Goal: Task Accomplishment & Management: Use online tool/utility

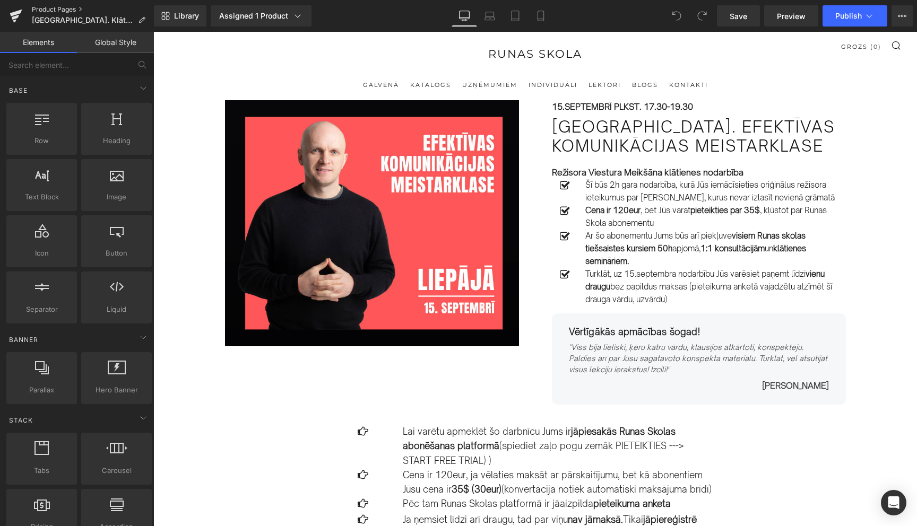
click at [60, 10] on link "Product Pages" at bounding box center [93, 9] width 122 height 8
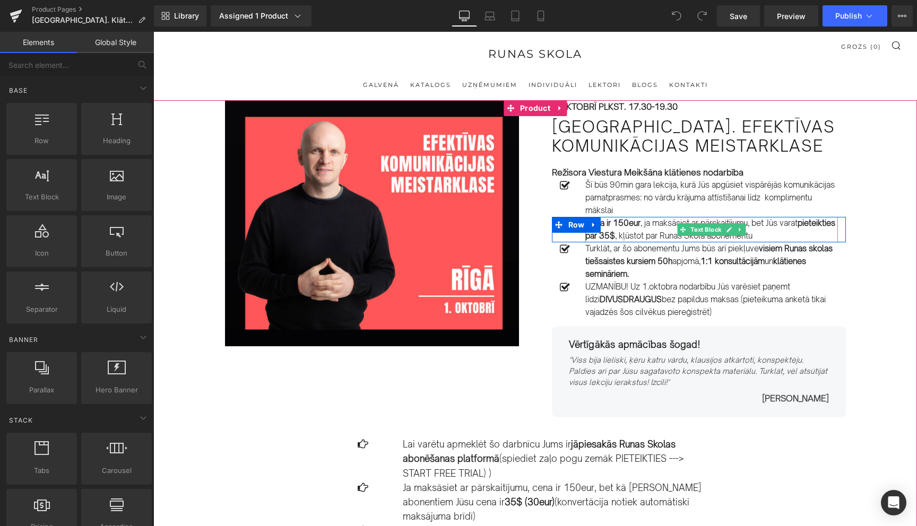
click at [779, 226] on p "Cena ir 150eur , ja maksāsiet ar pārskaitījumu, bet Jūs varat pieteikties par 3…" at bounding box center [711, 229] width 252 height 25
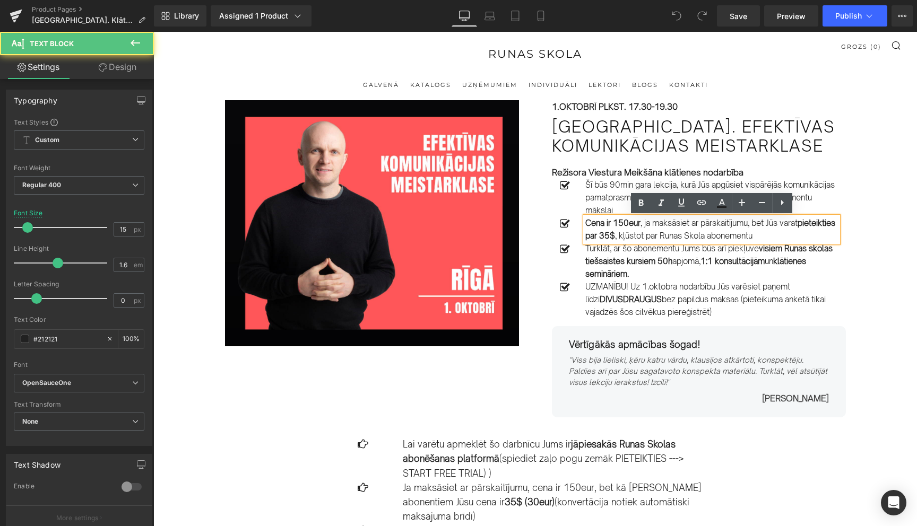
click at [769, 223] on p "Cena ir 150eur , ja maksāsiet ar pārskaitījumu, bet Jūs varat pieteikties par 3…" at bounding box center [711, 229] width 252 height 25
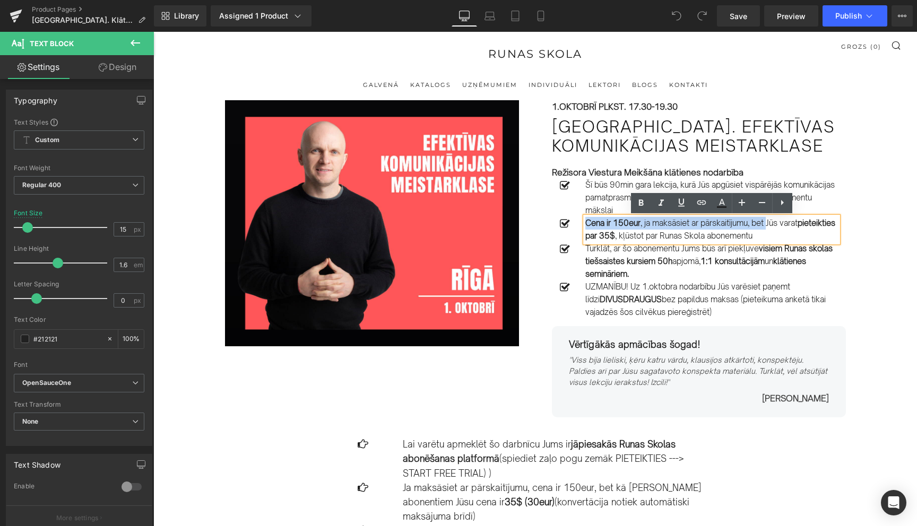
drag, startPoint x: 771, startPoint y: 225, endPoint x: 586, endPoint y: 225, distance: 185.1
click at [586, 225] on p "Cena ir 150eur , ja maksāsiet ar pārskaitījumu, bet Jūs varat pieteikties par 3…" at bounding box center [711, 229] width 252 height 25
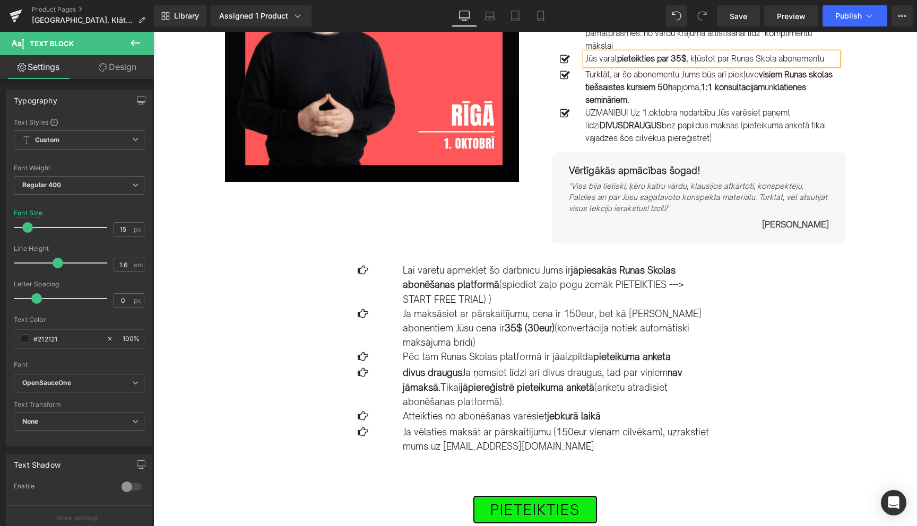
scroll to position [168, 0]
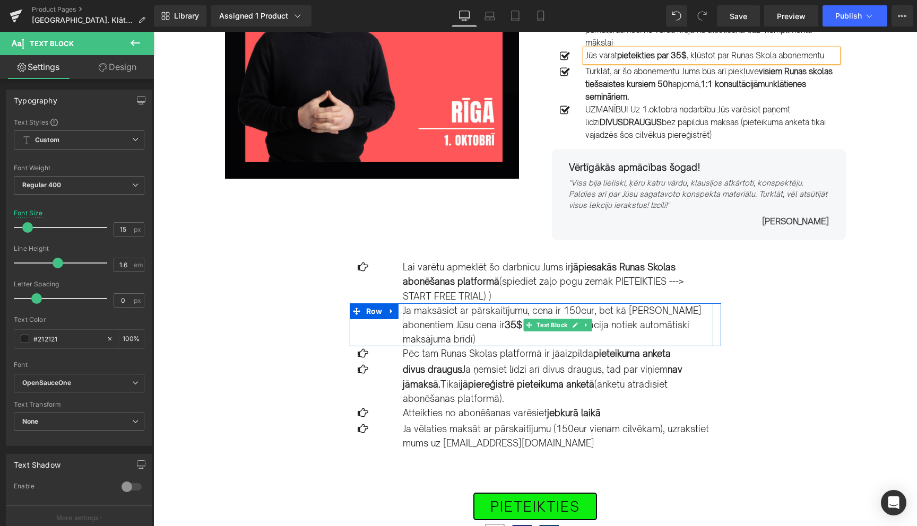
click at [618, 313] on p "Ja maksāsiet ar pārskaitījumu, cena ir 150eur, bet kā Runas Skolas abonentiem J…" at bounding box center [558, 324] width 310 height 43
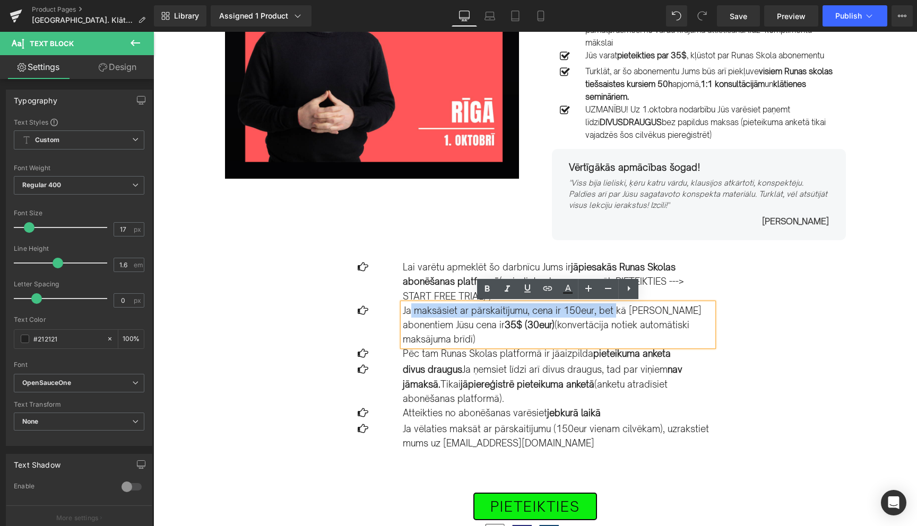
drag, startPoint x: 615, startPoint y: 311, endPoint x: 411, endPoint y: 311, distance: 203.7
click at [411, 311] on p "Ja maksāsiet ar pārskaitījumu, cena ir 150eur, bet kā Runas Skolas abonentiem J…" at bounding box center [558, 324] width 310 height 43
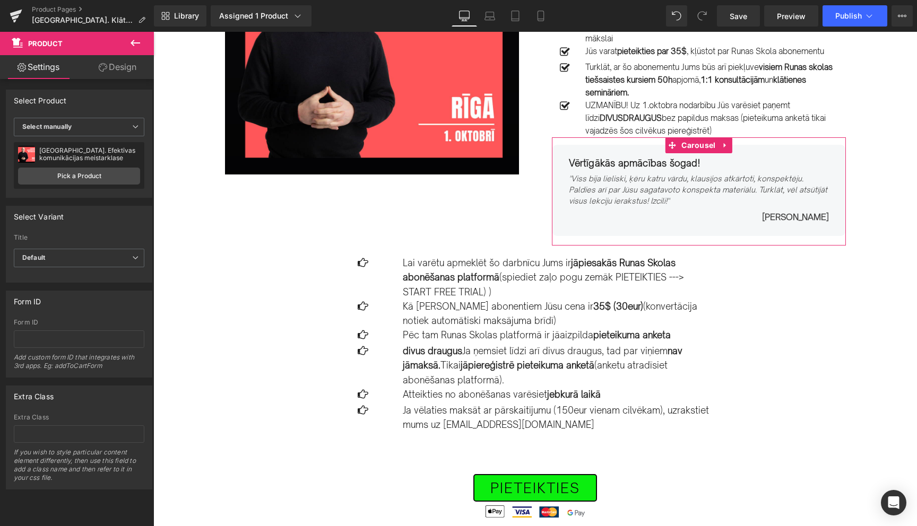
scroll to position [173, 0]
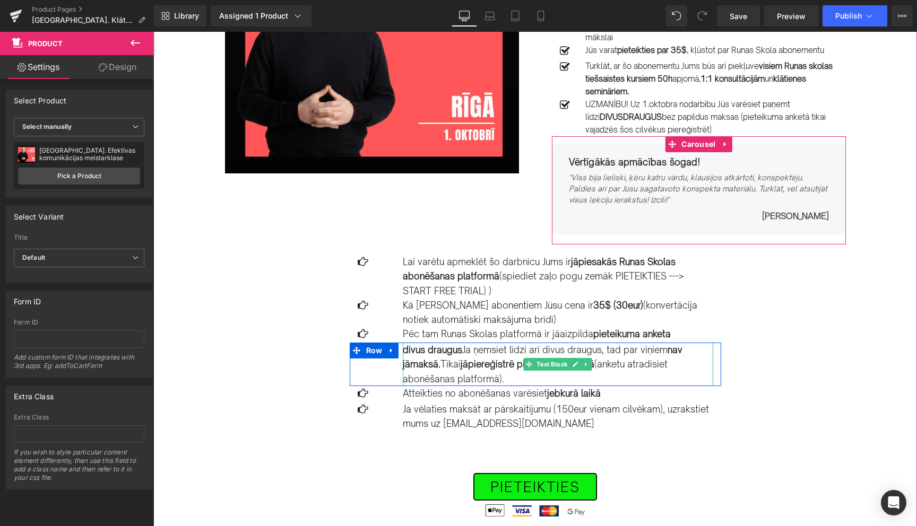
click at [432, 350] on strong "divus draugus" at bounding box center [432, 349] width 59 height 11
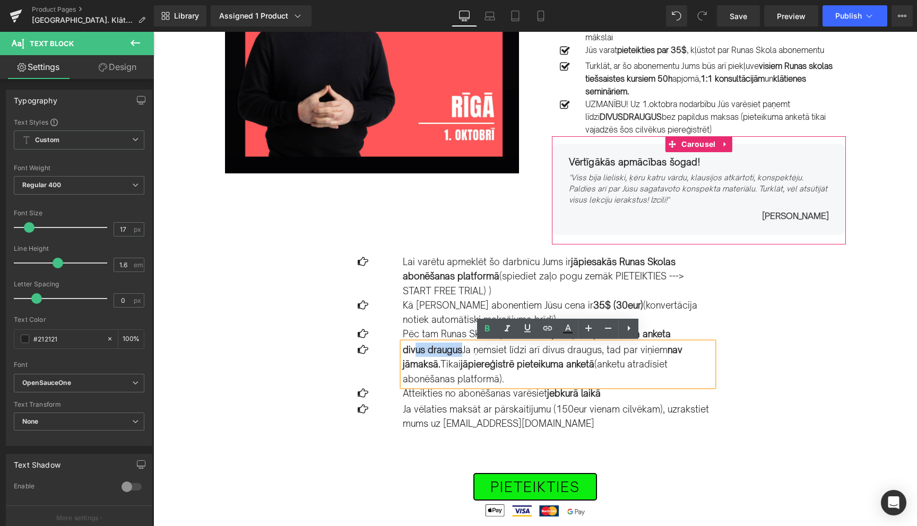
drag, startPoint x: 461, startPoint y: 351, endPoint x: 413, endPoint y: 351, distance: 47.7
click at [413, 351] on p "divus draugus Ja ņemsiet līdzi arī divus draugus, tad par viņiem nav jāmaksā. T…" at bounding box center [558, 364] width 310 height 43
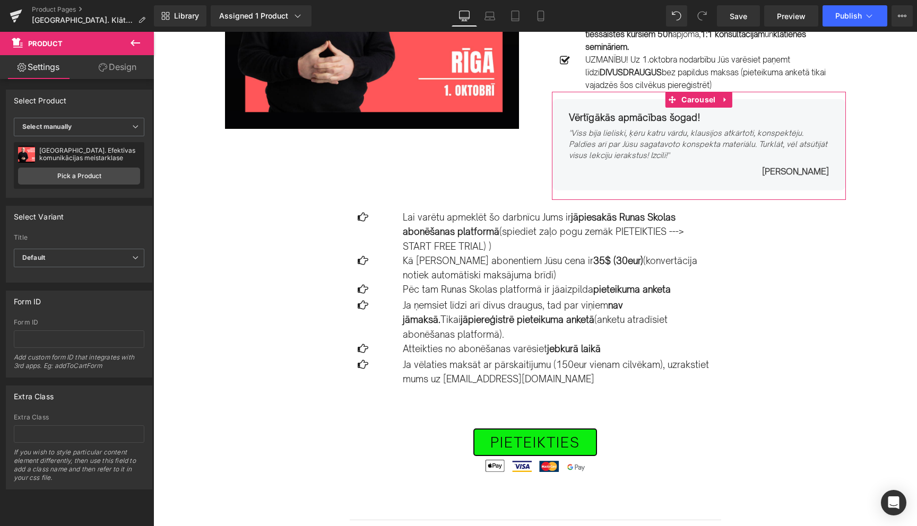
scroll to position [219, 0]
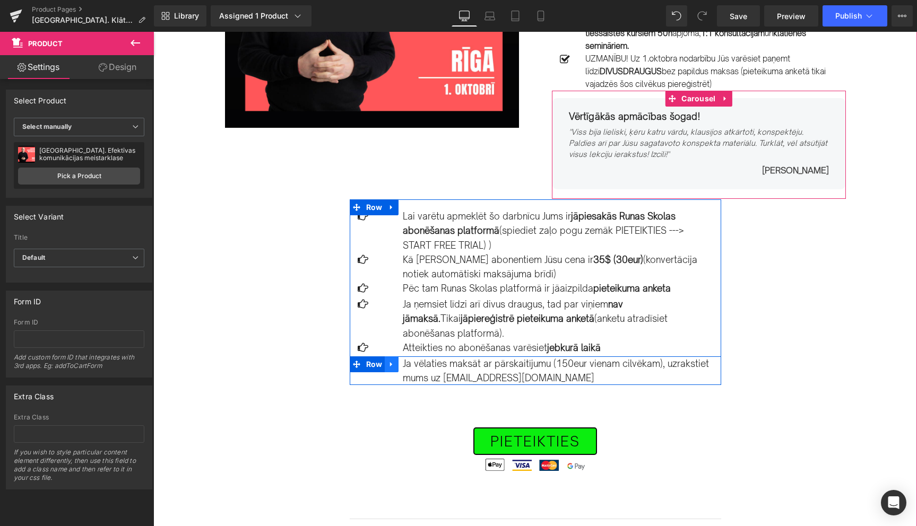
click at [390, 362] on icon at bounding box center [391, 364] width 2 height 5
click at [420, 361] on icon at bounding box center [418, 364] width 7 height 7
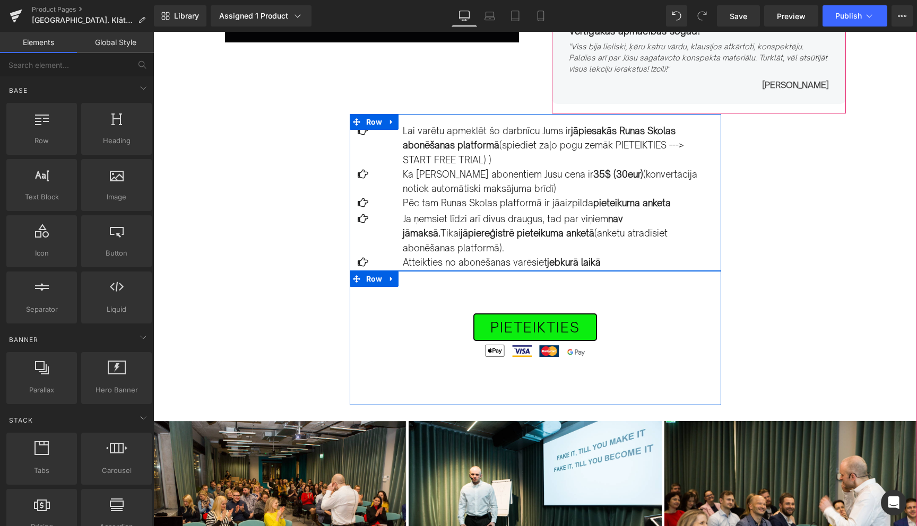
scroll to position [312, 0]
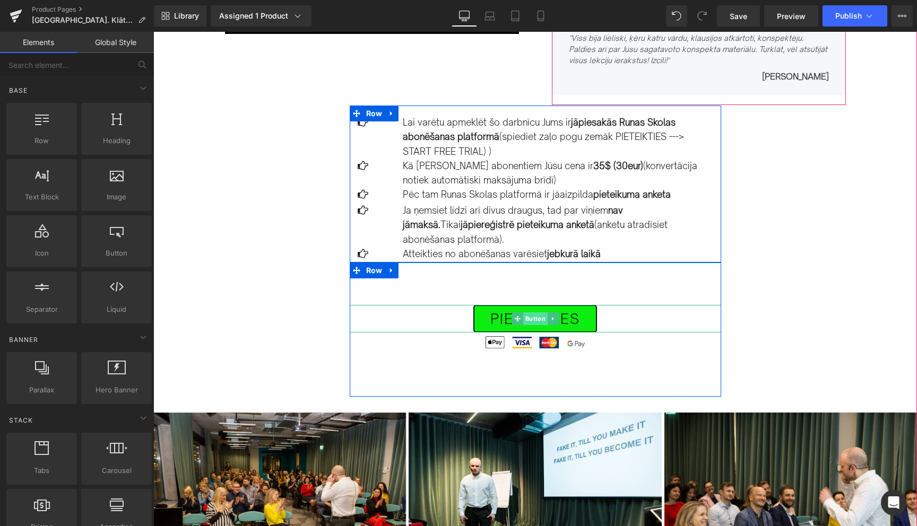
click at [532, 312] on span "Button" at bounding box center [534, 318] width 24 height 13
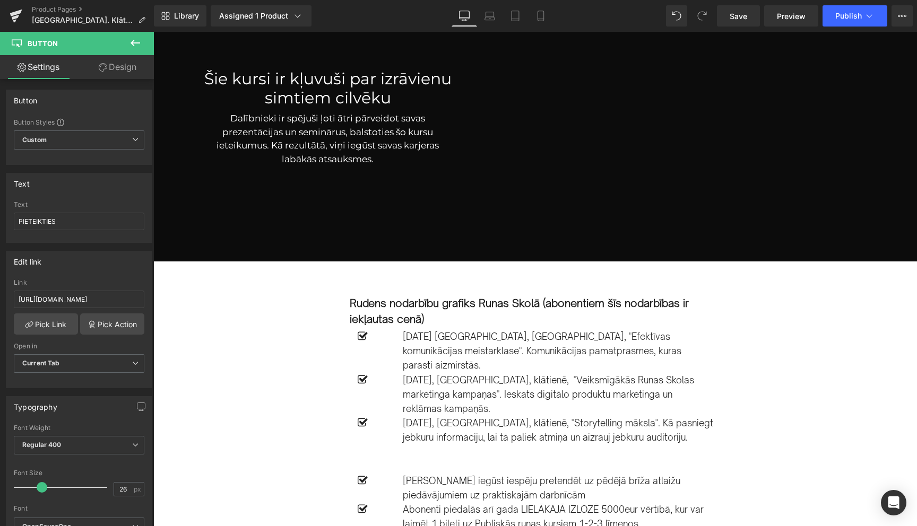
scroll to position [1764, 0]
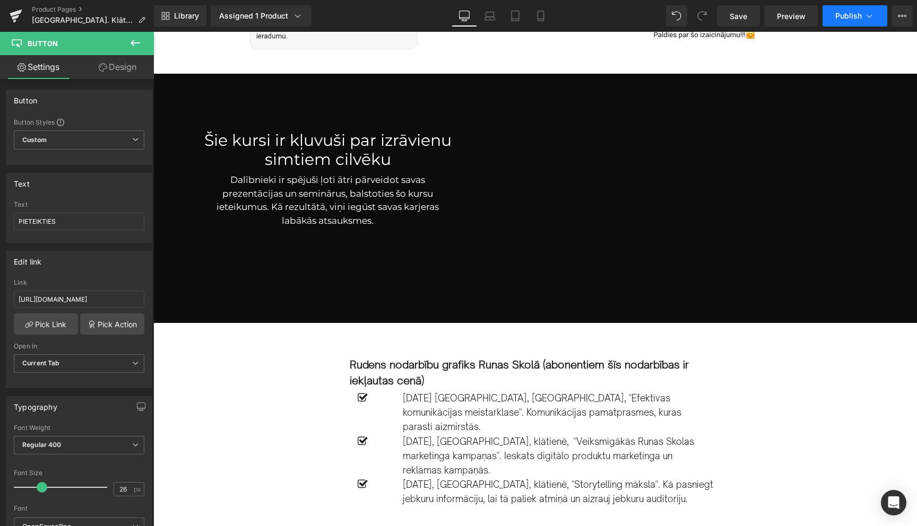
click at [868, 14] on icon at bounding box center [869, 16] width 11 height 11
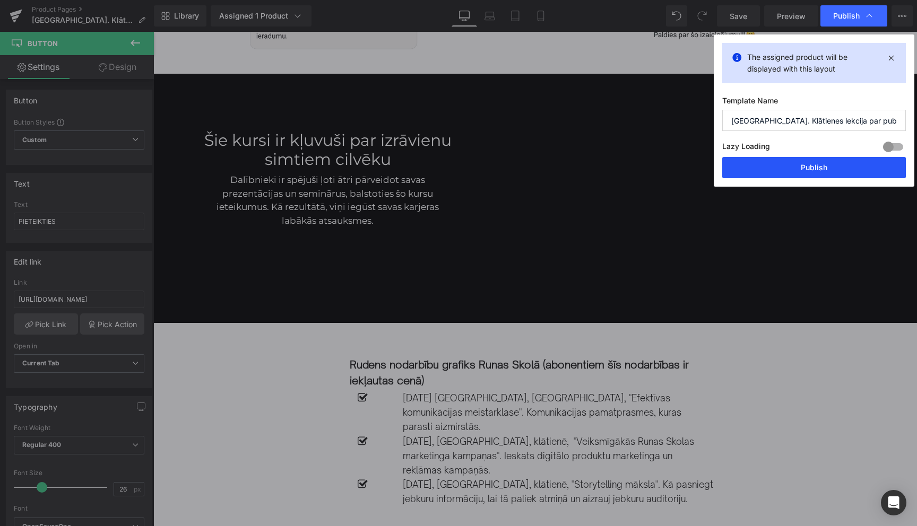
click at [815, 171] on button "Publish" at bounding box center [814, 167] width 184 height 21
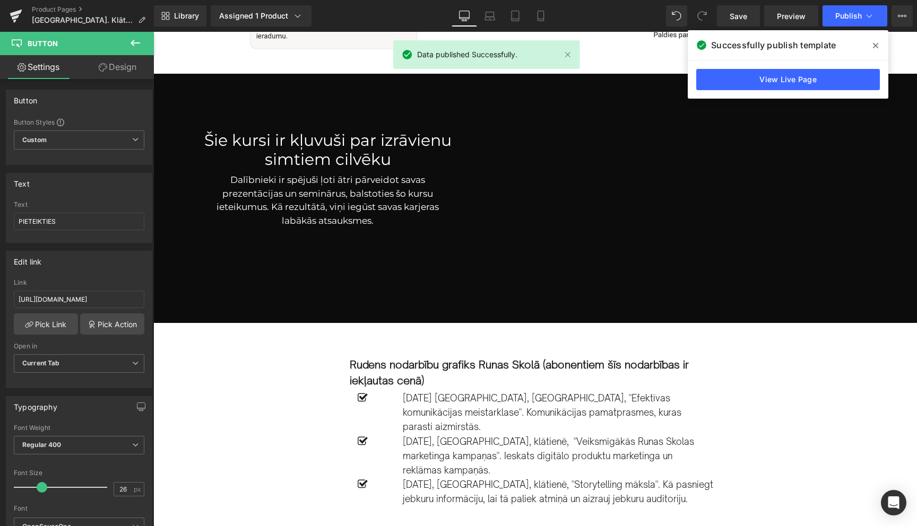
click at [874, 46] on icon at bounding box center [875, 45] width 5 height 8
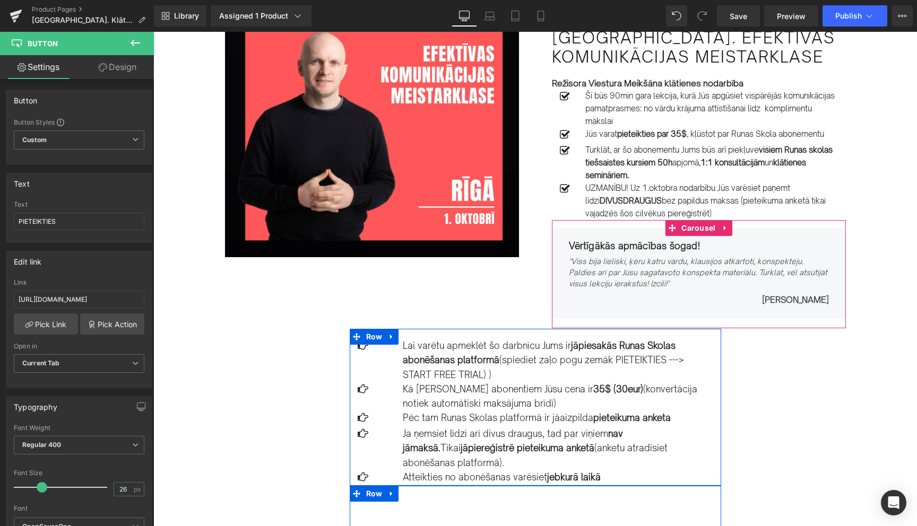
scroll to position [0, 0]
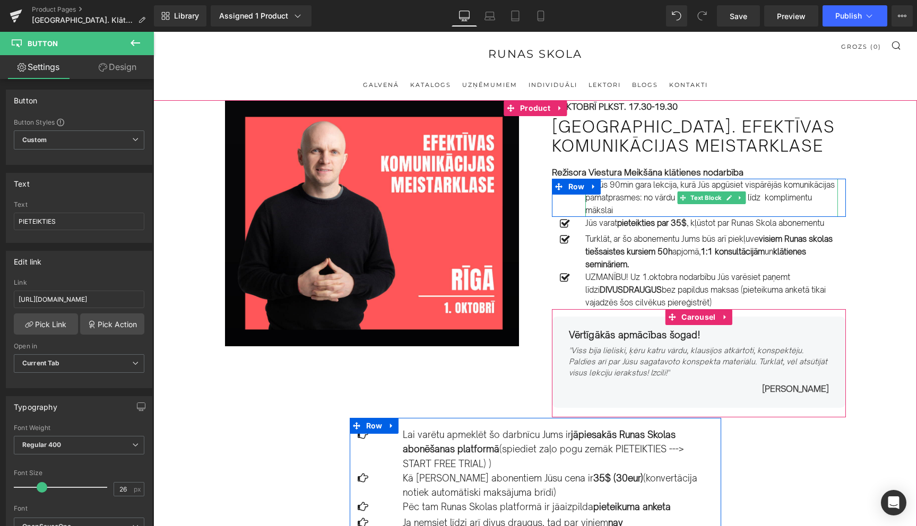
click at [692, 209] on p "Šī būs 90min gara lekcija, kurā Jūs apgūsiet vispārējās komunikācijas pamatpras…" at bounding box center [711, 198] width 252 height 38
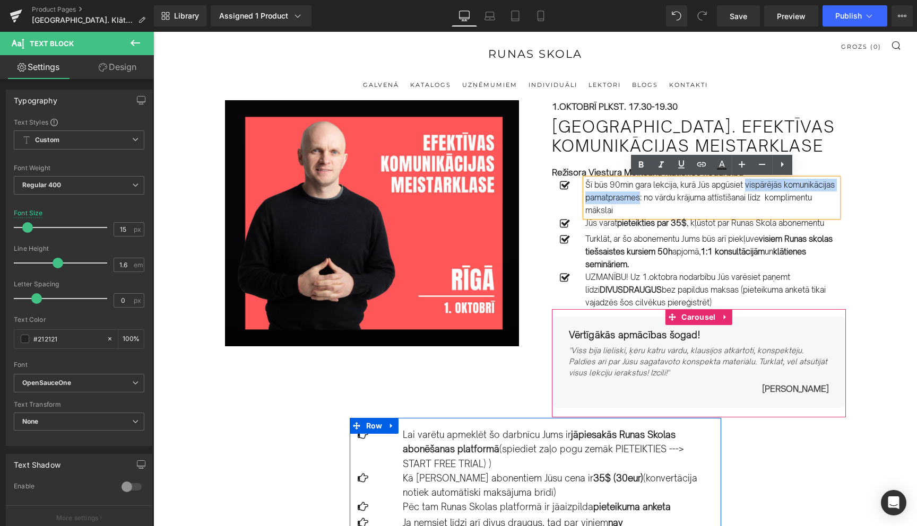
drag, startPoint x: 748, startPoint y: 187, endPoint x: 696, endPoint y: 200, distance: 54.0
click at [696, 200] on p "Šī būs 90min gara lekcija, kurā Jūs apgūsiet vispārējās komunikācijas pamatpras…" at bounding box center [711, 198] width 252 height 38
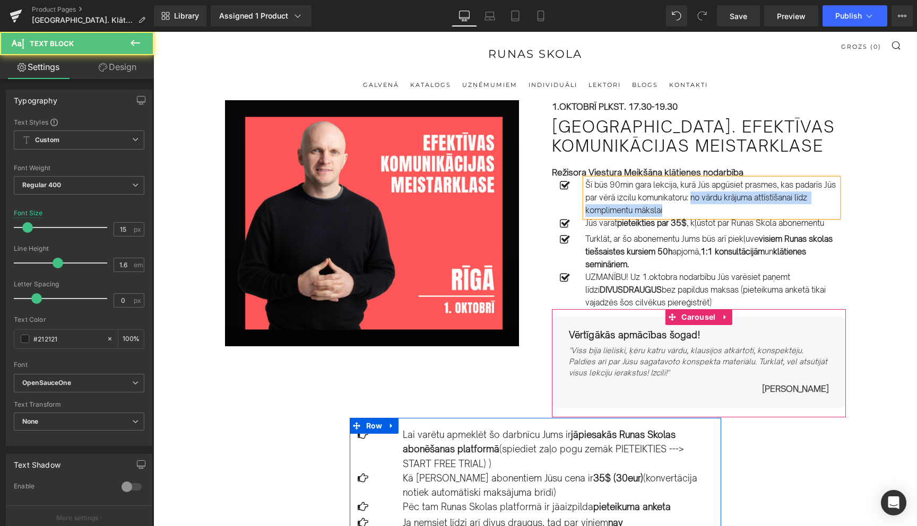
drag, startPoint x: 707, startPoint y: 199, endPoint x: 709, endPoint y: 205, distance: 6.2
click at [709, 205] on p "Šī būs 90min gara lekcija, kurā Jūs apgūsiet prasmes, kas padarīs Jūs par vērā …" at bounding box center [711, 198] width 252 height 38
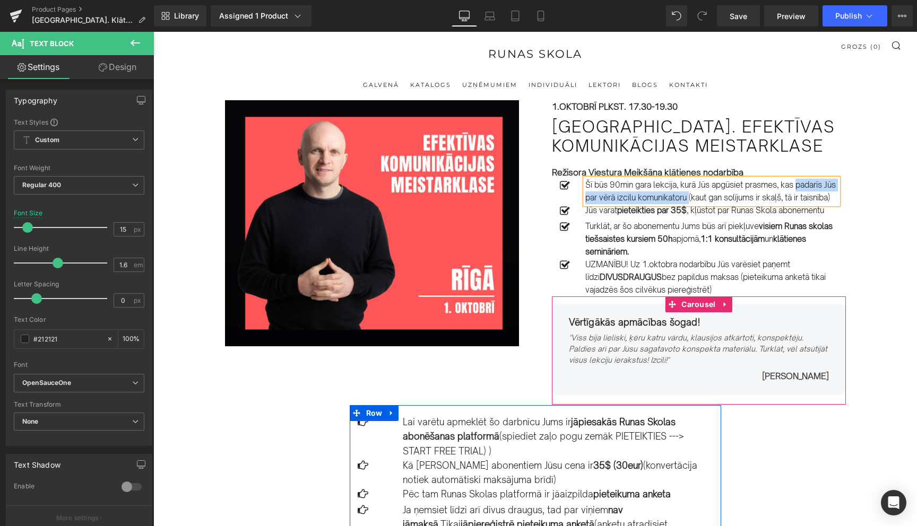
drag, startPoint x: 801, startPoint y: 187, endPoint x: 704, endPoint y: 197, distance: 97.6
click at [704, 197] on p "Šī būs 90min gara lekcija, kurā Jūs apgūsiet prasmes, kas padarīs Jūs par vērā …" at bounding box center [711, 191] width 252 height 25
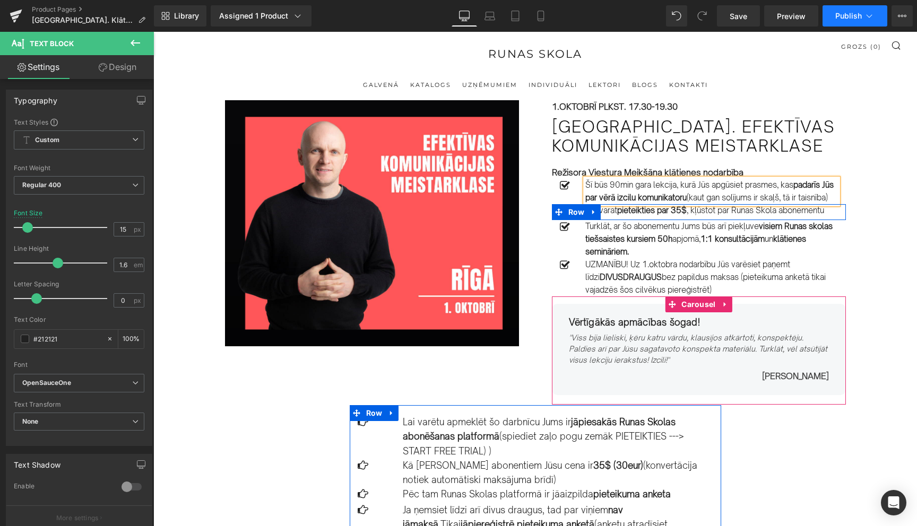
click at [869, 12] on icon at bounding box center [869, 16] width 11 height 11
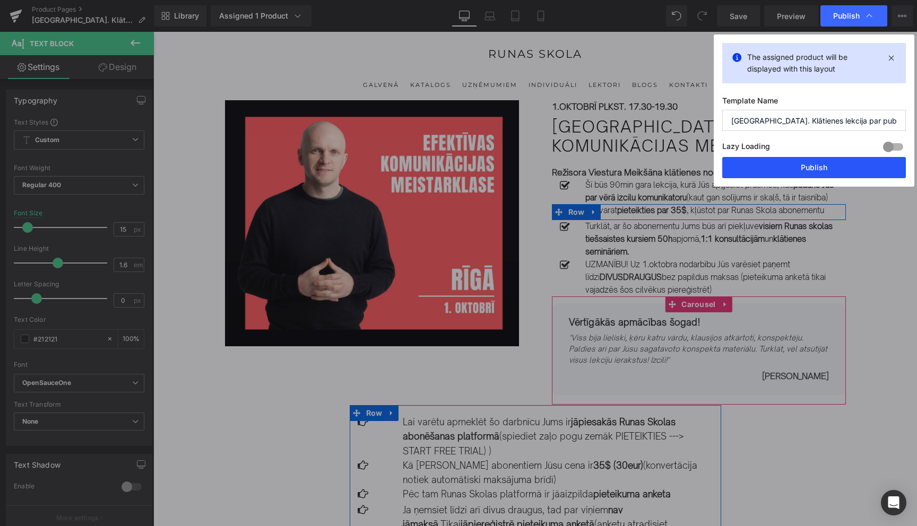
click at [804, 173] on button "Publish" at bounding box center [814, 167] width 184 height 21
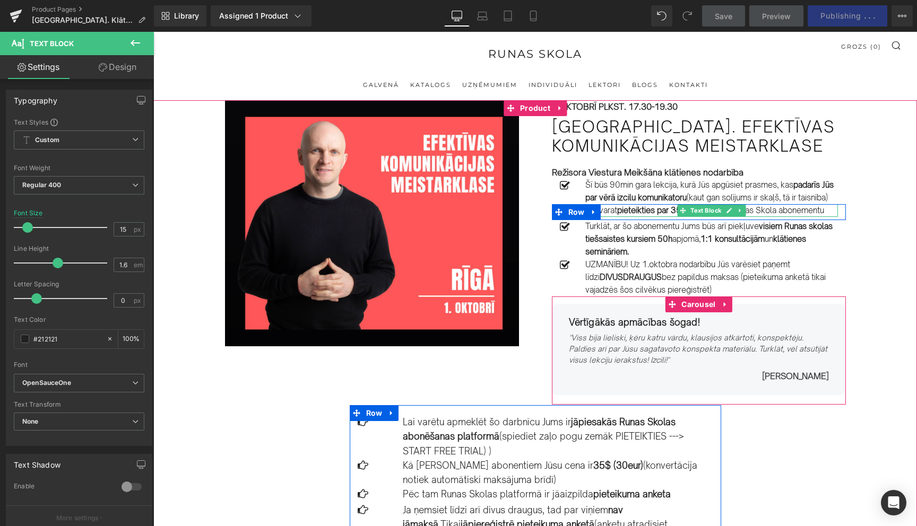
click at [814, 217] on p "Jūs varat pieteikties par 35$ , kļūstot par Runas Skola abonementu" at bounding box center [711, 210] width 252 height 13
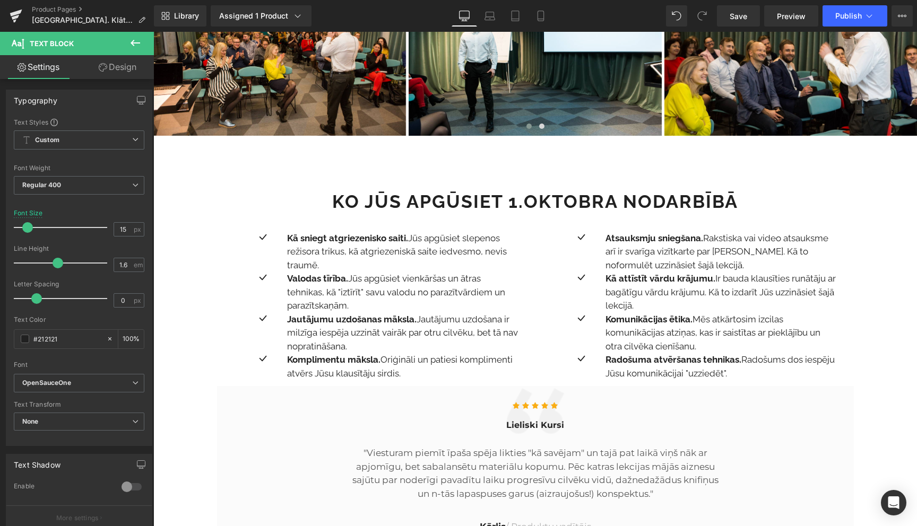
scroll to position [746, 0]
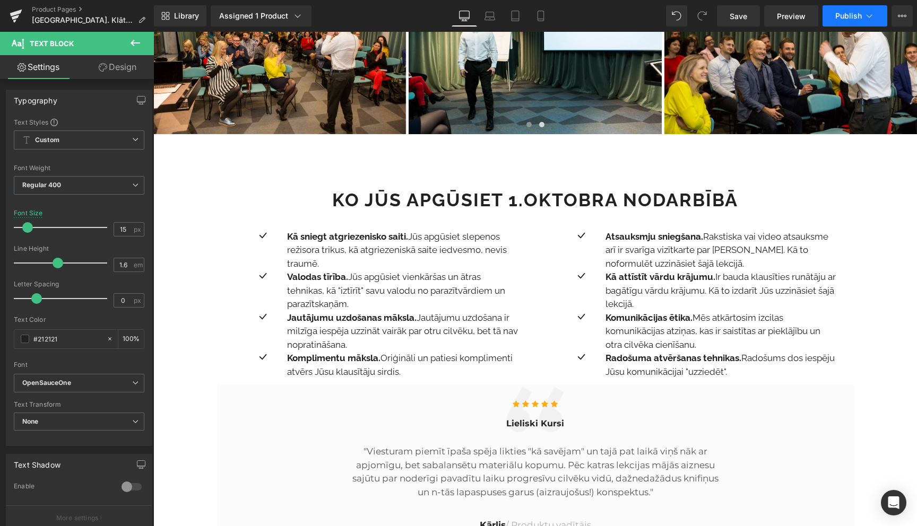
click at [870, 16] on icon at bounding box center [869, 15] width 6 height 3
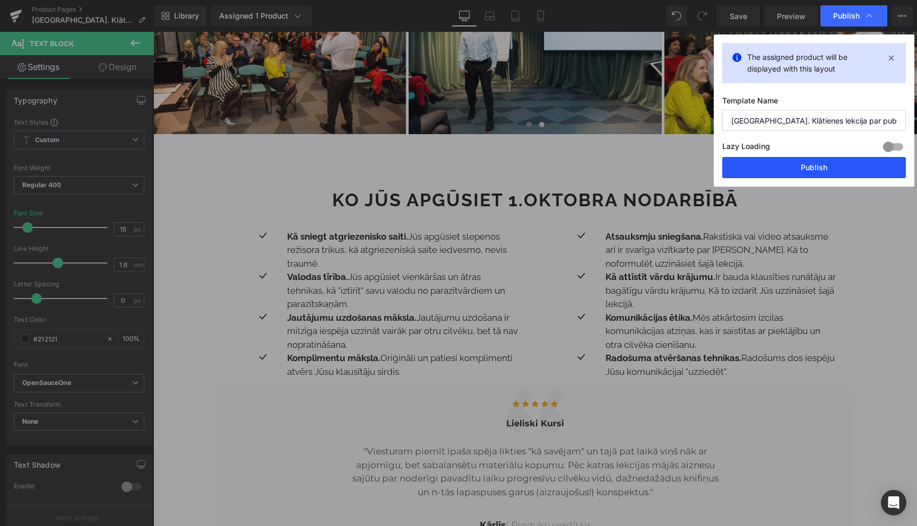
click at [813, 167] on button "Publish" at bounding box center [814, 167] width 184 height 21
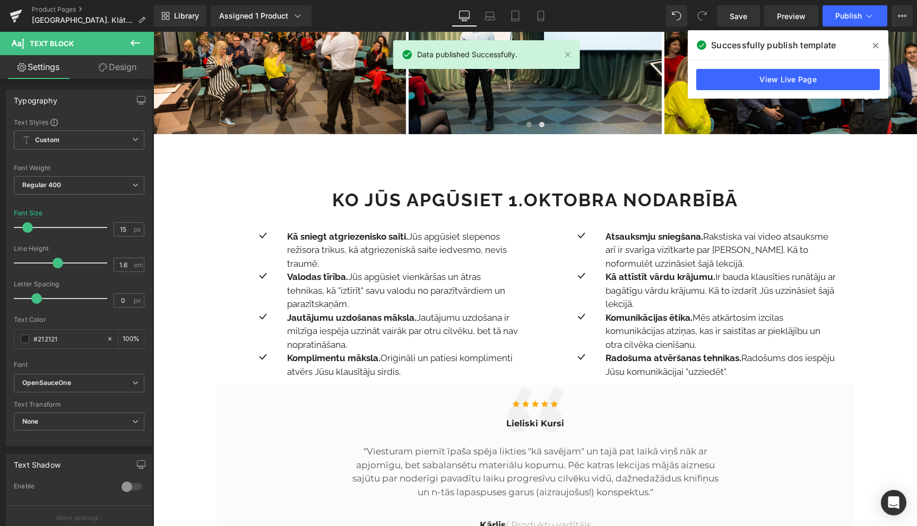
click at [876, 46] on icon at bounding box center [875, 45] width 5 height 5
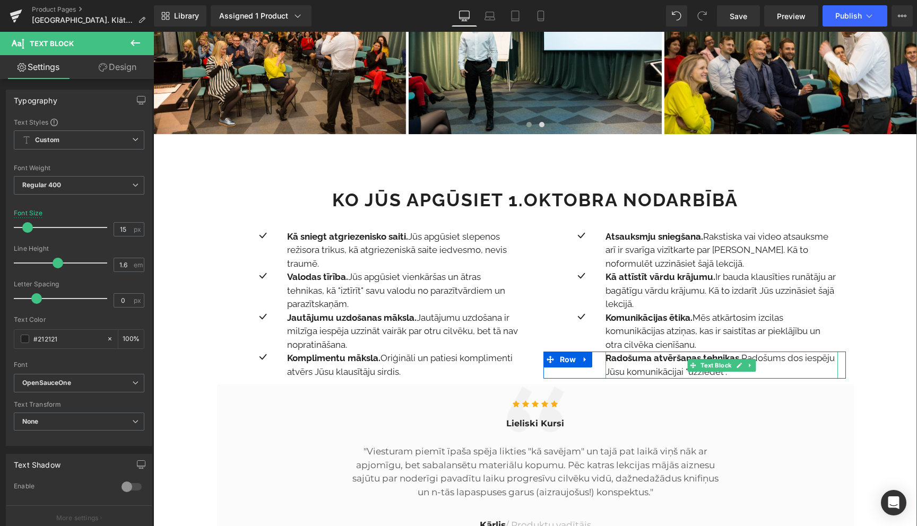
click at [674, 359] on strong "Radošuma atvēršanas tehnikas." at bounding box center [673, 358] width 136 height 11
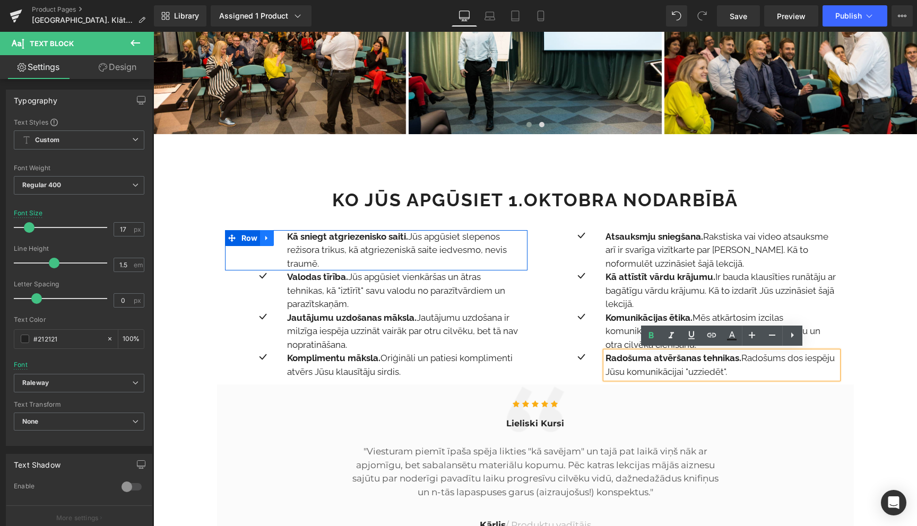
click at [267, 238] on icon at bounding box center [266, 238] width 7 height 8
click at [279, 238] on icon at bounding box center [280, 237] width 7 height 7
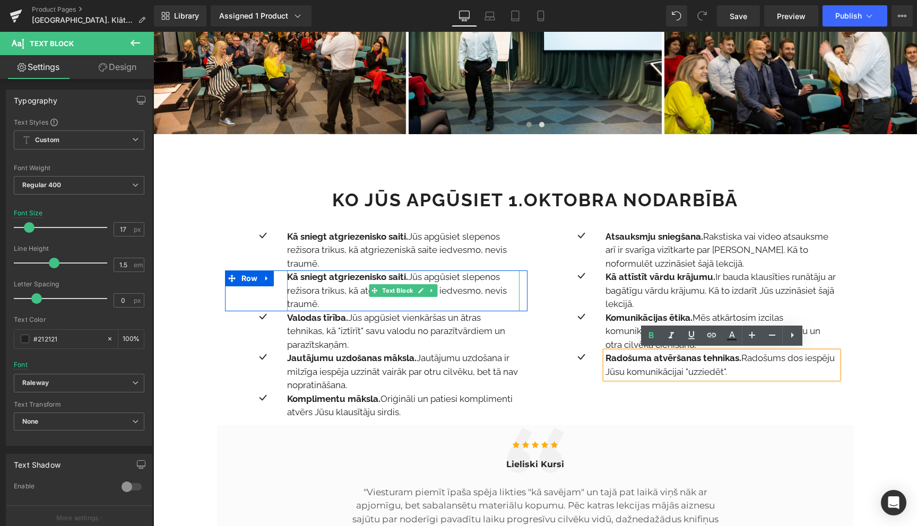
click at [321, 280] on strong "Kā sniegt atgriezenisko saiti." at bounding box center [347, 277] width 121 height 11
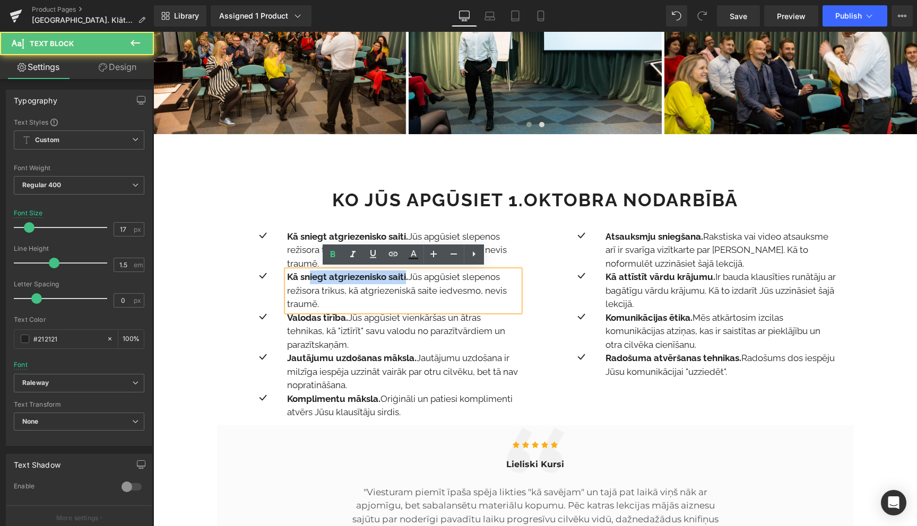
drag, startPoint x: 406, startPoint y: 277, endPoint x: 311, endPoint y: 275, distance: 95.5
click at [311, 275] on strong "Kā sniegt atgriezenisko saiti." at bounding box center [347, 277] width 121 height 11
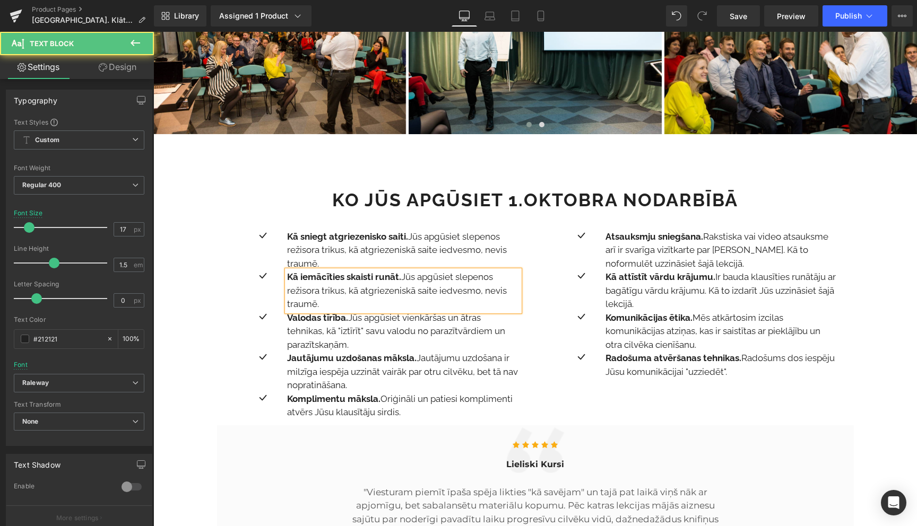
drag, startPoint x: 404, startPoint y: 276, endPoint x: 409, endPoint y: 299, distance: 23.3
click at [409, 299] on p "Kā iemācīties skaisti runāt. Jūs apgūsiet slepenos režisora trikus, kā atgrieze…" at bounding box center [403, 291] width 232 height 41
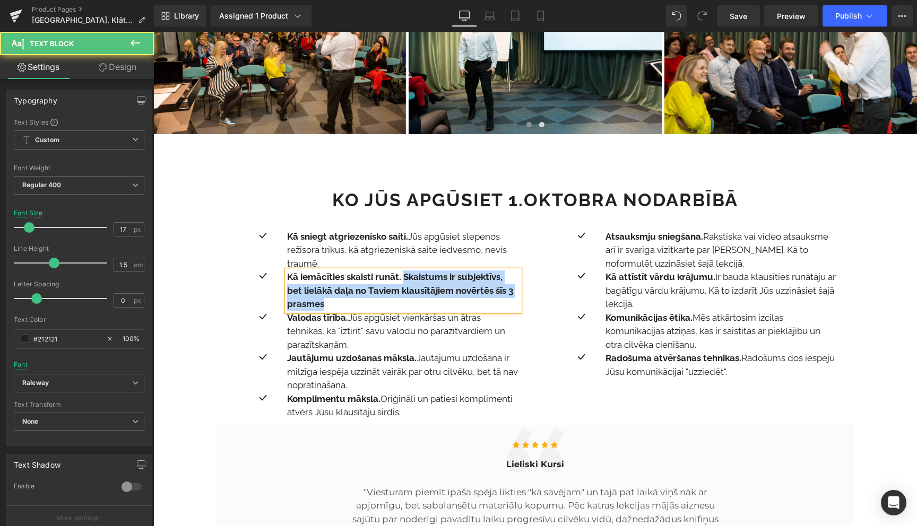
drag, startPoint x: 405, startPoint y: 276, endPoint x: 407, endPoint y: 300, distance: 24.0
click at [407, 300] on p "Kā iemācīties skaisti runāt. Skaistums ir subjektīvs, bet lielākā daļa no Tavie…" at bounding box center [403, 291] width 232 height 41
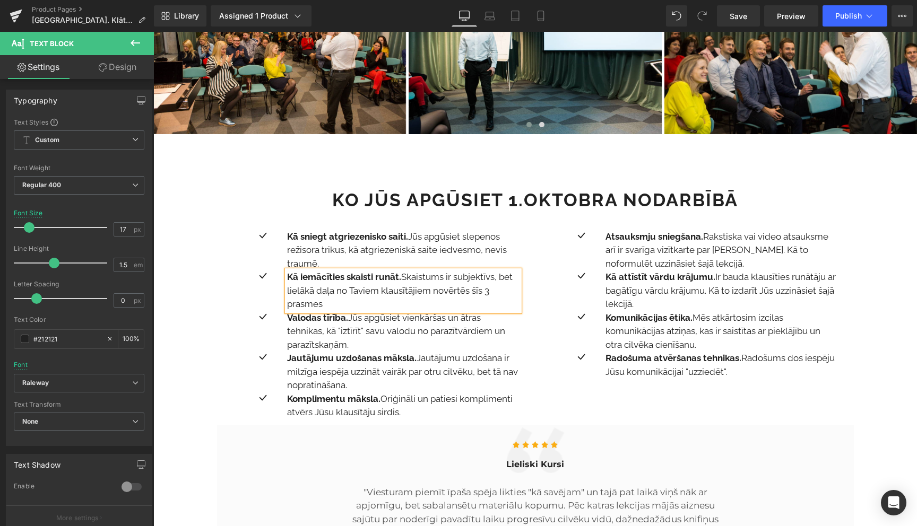
click at [480, 293] on p "Kā iemācīties skaisti runāt. Skaistums ir subjektīvs, bet lielākā daļa no Tavie…" at bounding box center [403, 291] width 232 height 41
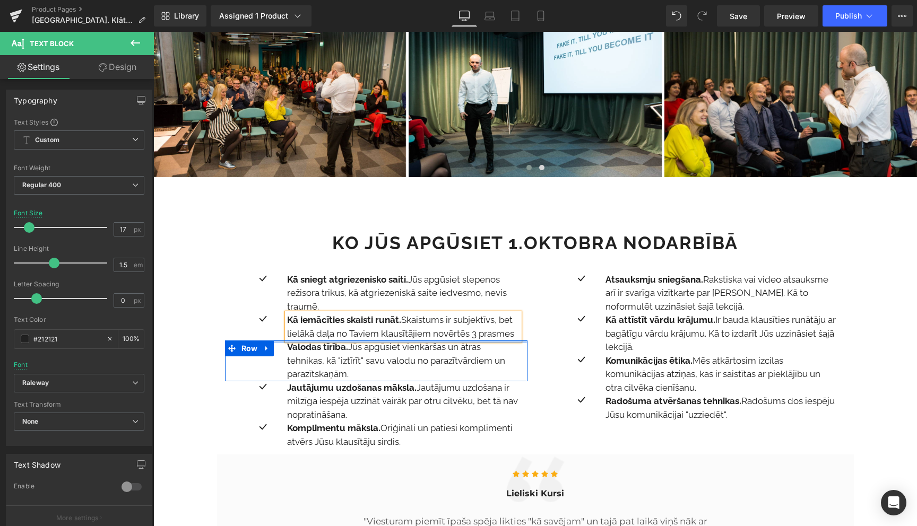
scroll to position [702, 0]
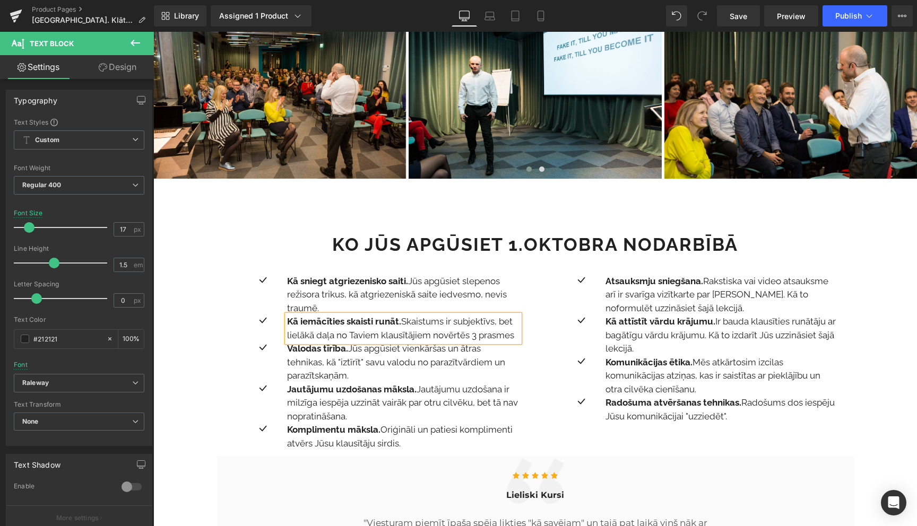
click at [513, 335] on p "Kā iemācīties skaisti runāt. Skaistums ir subjektīvs, bet lielākā daļa no Tavie…" at bounding box center [403, 328] width 232 height 27
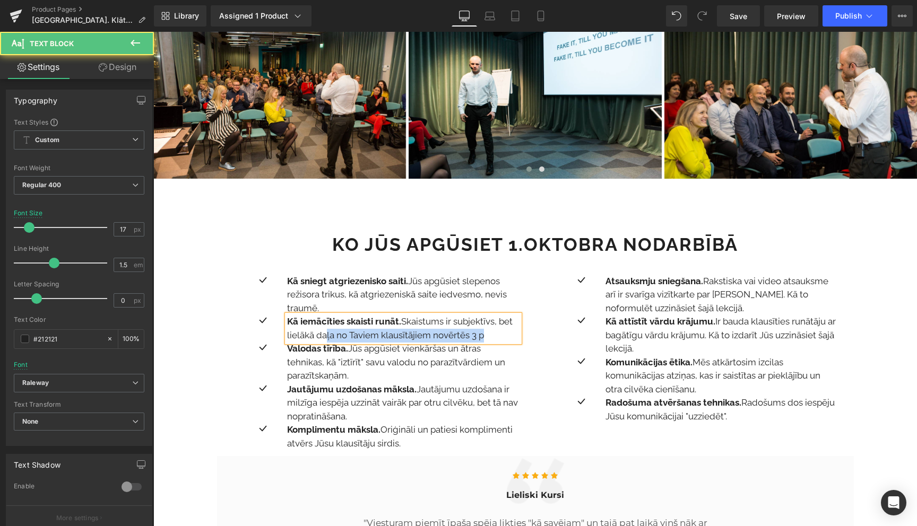
drag, startPoint x: 489, startPoint y: 337, endPoint x: 327, endPoint y: 335, distance: 161.3
click at [327, 335] on p "Kā iemācīties skaisti runāt. Skaistums ir subjektīvs, bet lielākā daļa no Tavie…" at bounding box center [403, 328] width 232 height 27
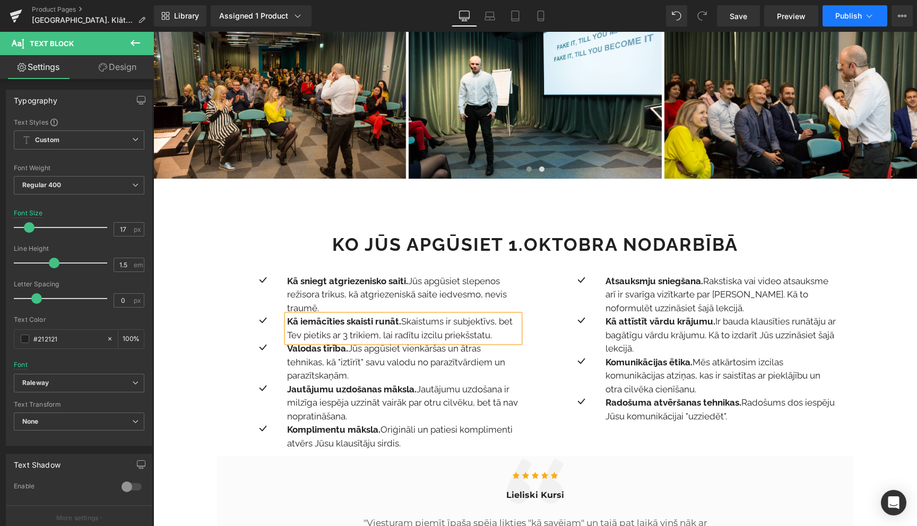
click at [865, 16] on icon at bounding box center [869, 16] width 11 height 11
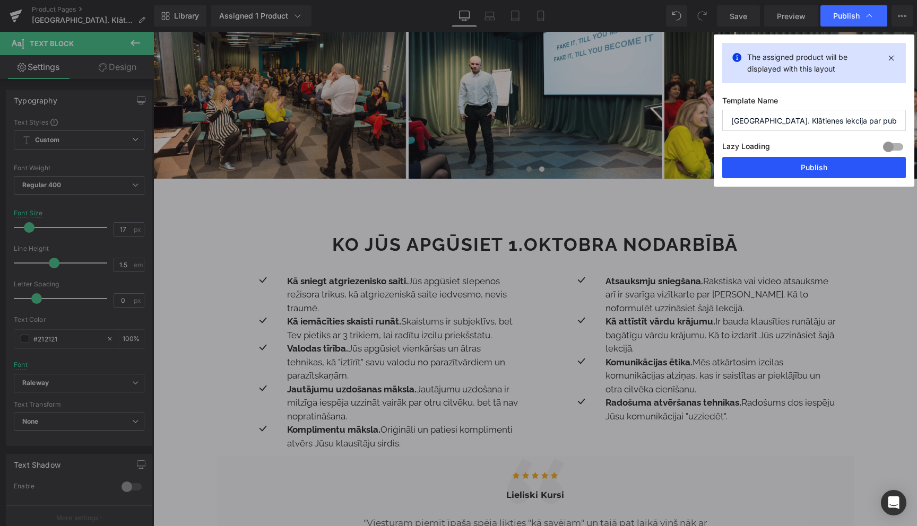
click at [818, 175] on button "Publish" at bounding box center [814, 167] width 184 height 21
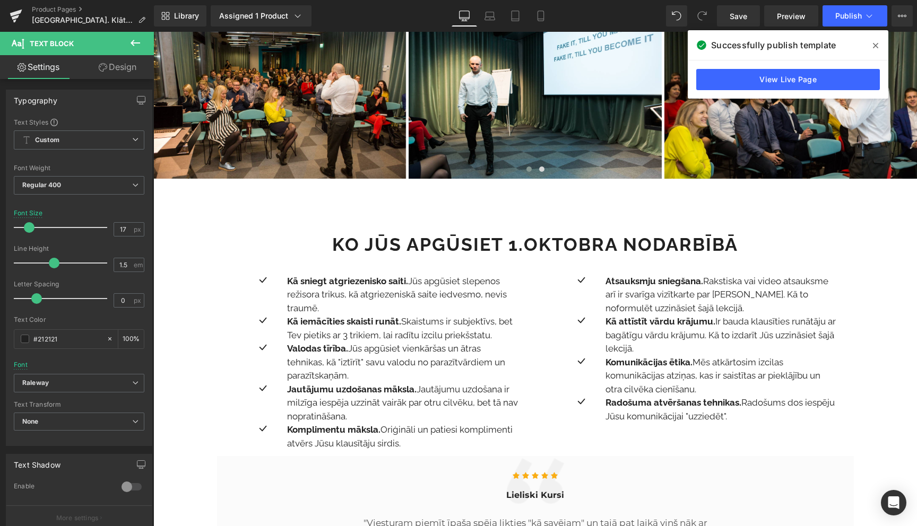
click at [878, 46] on span at bounding box center [875, 45] width 17 height 17
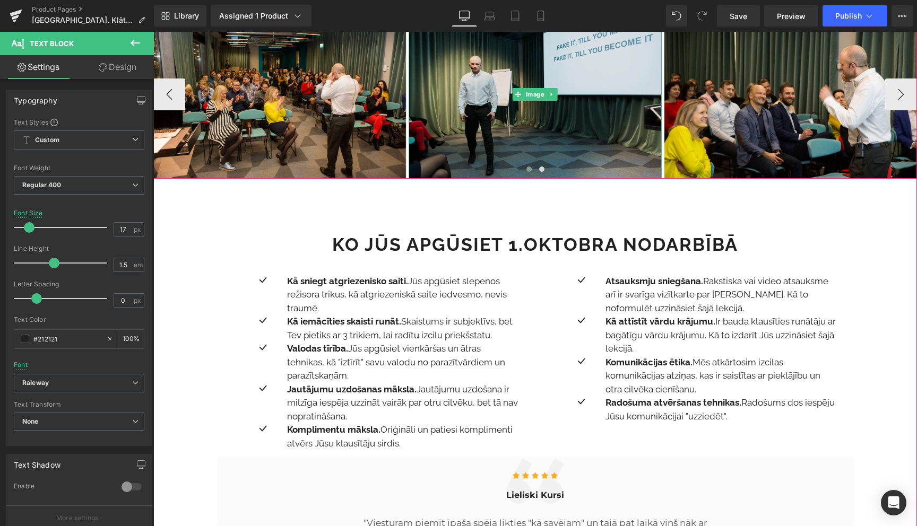
scroll to position [0, 0]
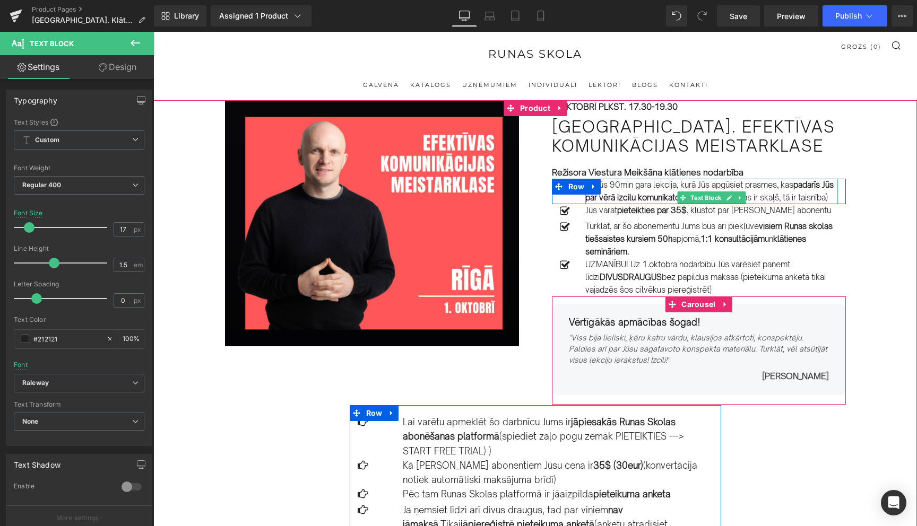
click at [630, 199] on strong "padarīs Jūs par vērā izcilu komunikatoru" at bounding box center [709, 191] width 248 height 23
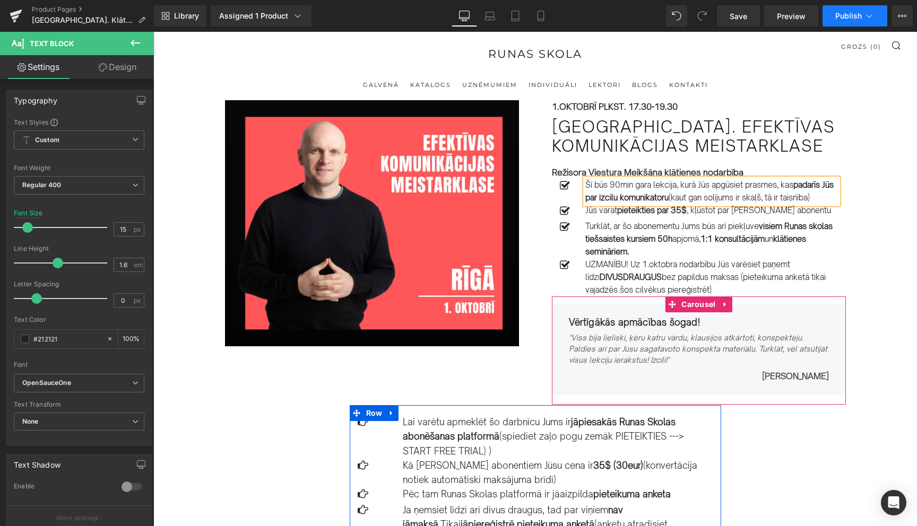
click at [872, 22] on button "Publish" at bounding box center [854, 15] width 65 height 21
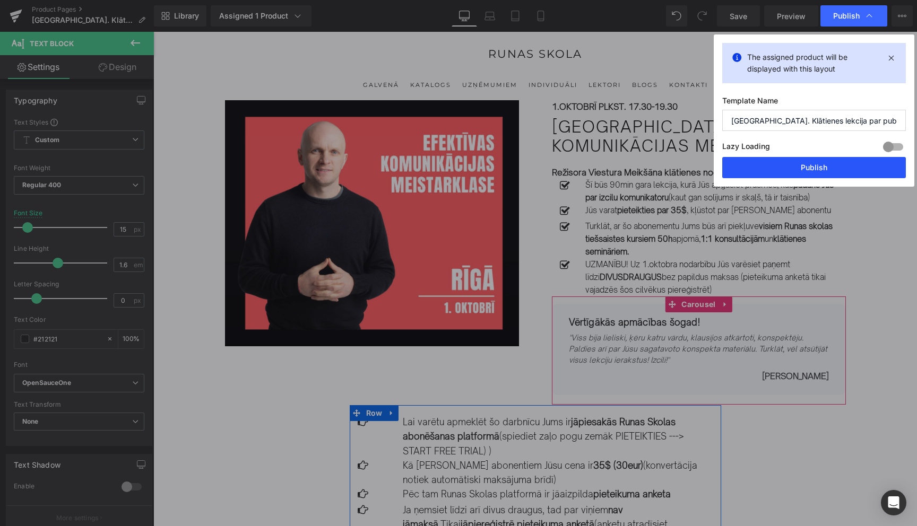
click at [819, 176] on button "Publish" at bounding box center [814, 167] width 184 height 21
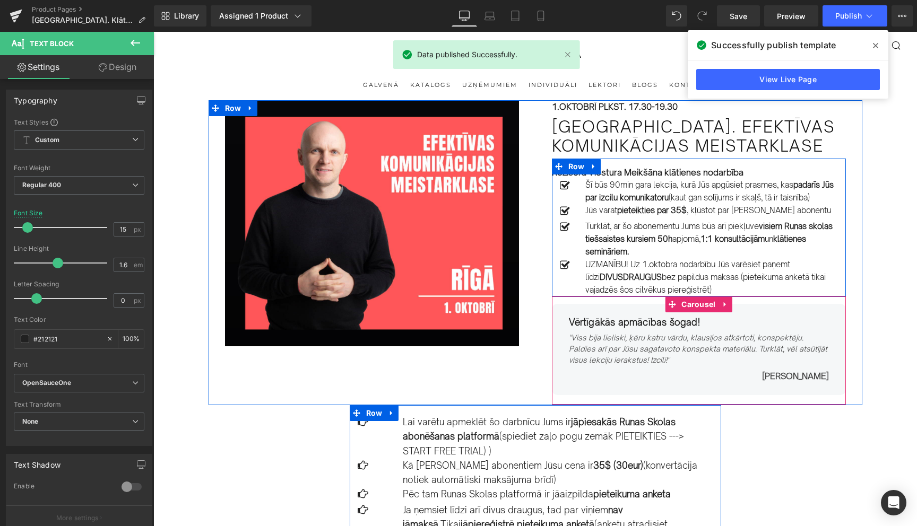
click at [874, 45] on icon at bounding box center [875, 45] width 5 height 5
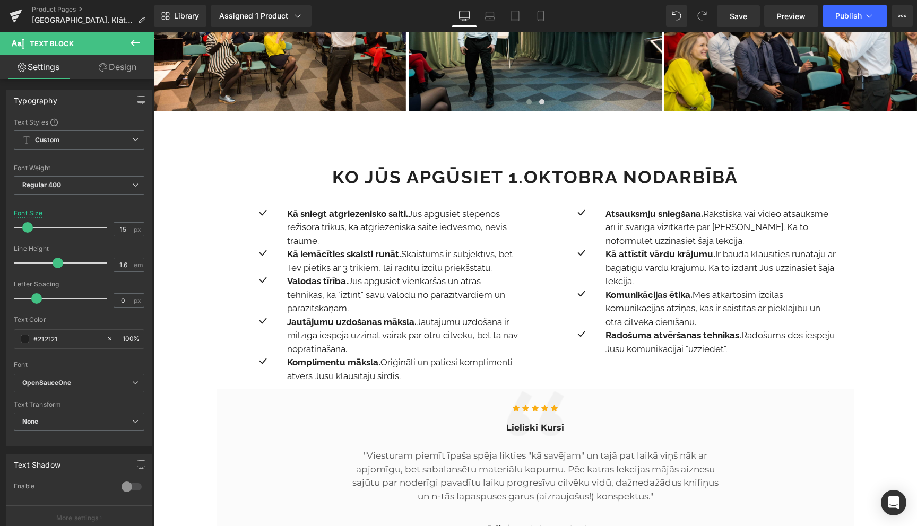
scroll to position [770, 0]
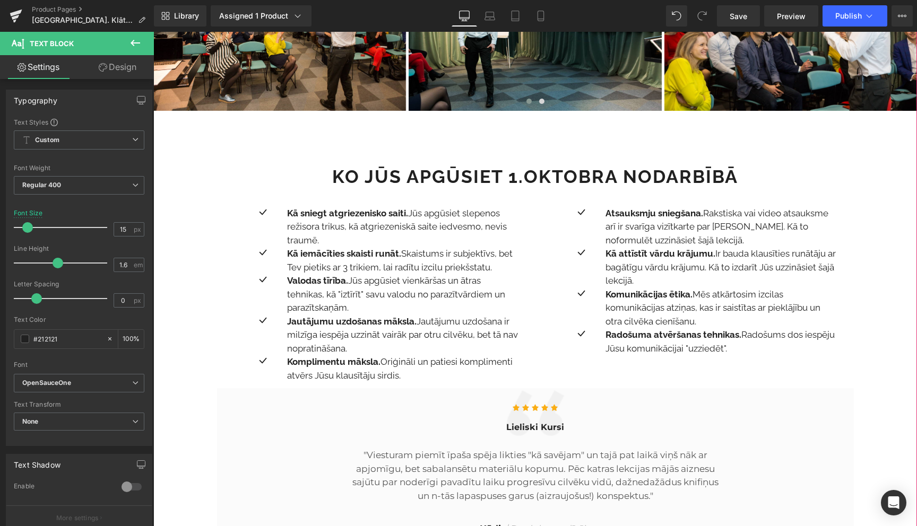
click at [367, 356] on strong "Komplimentu māksla." at bounding box center [333, 361] width 93 height 11
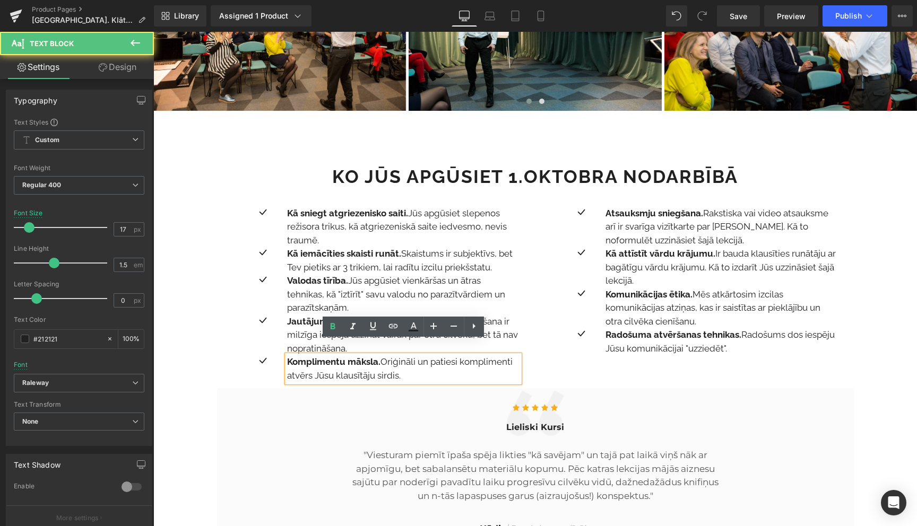
click at [311, 330] on p "Jautājumu uzdošanas māksla. Jautājumu uzdošana ir milzīga iespēja uzzināt vairā…" at bounding box center [403, 335] width 232 height 41
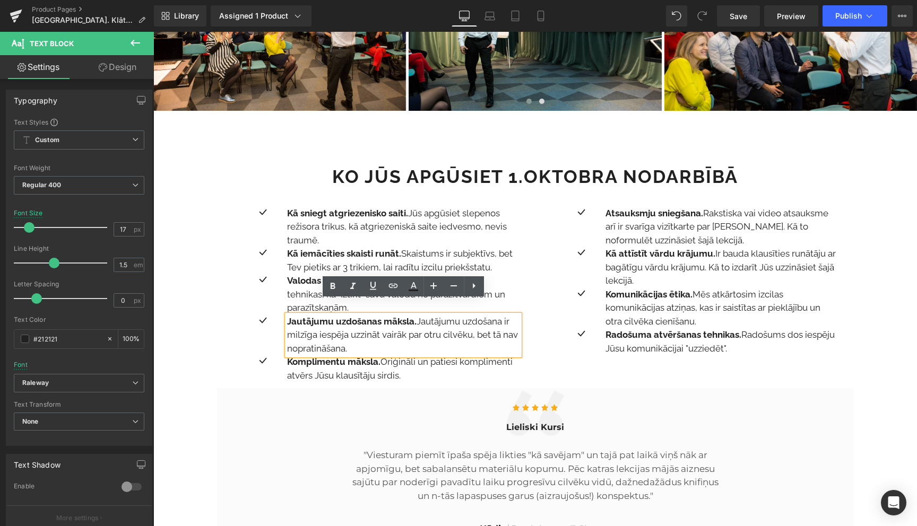
drag, startPoint x: 351, startPoint y: 337, endPoint x: 420, endPoint y: 310, distance: 73.4
click at [420, 315] on p "Jautājumu uzdošanas māksla. Jautājumu uzdošana ir milzīga iespēja uzzināt vairā…" at bounding box center [403, 335] width 232 height 41
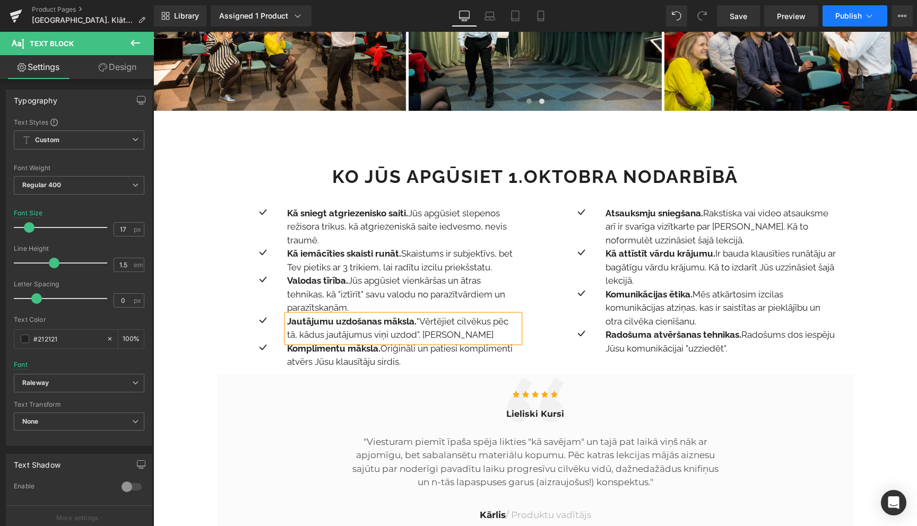
click at [872, 18] on icon at bounding box center [869, 16] width 11 height 11
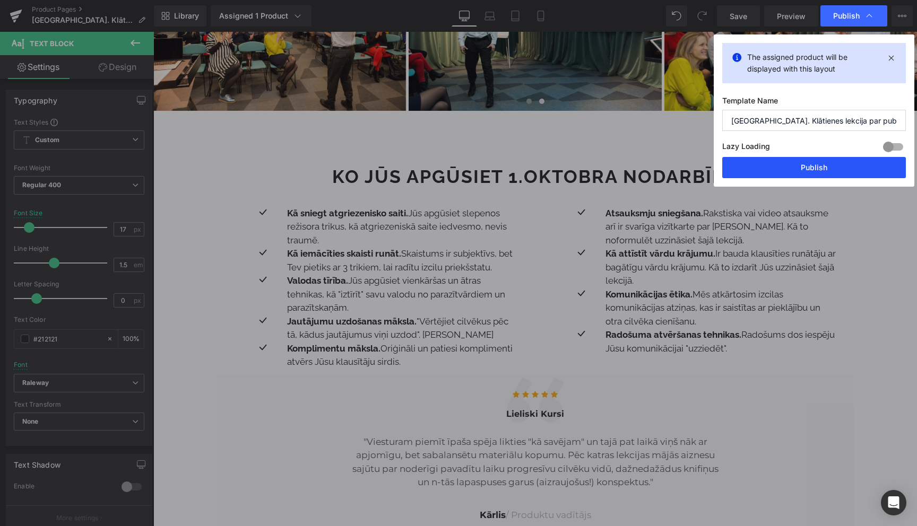
click at [811, 168] on button "Publish" at bounding box center [814, 167] width 184 height 21
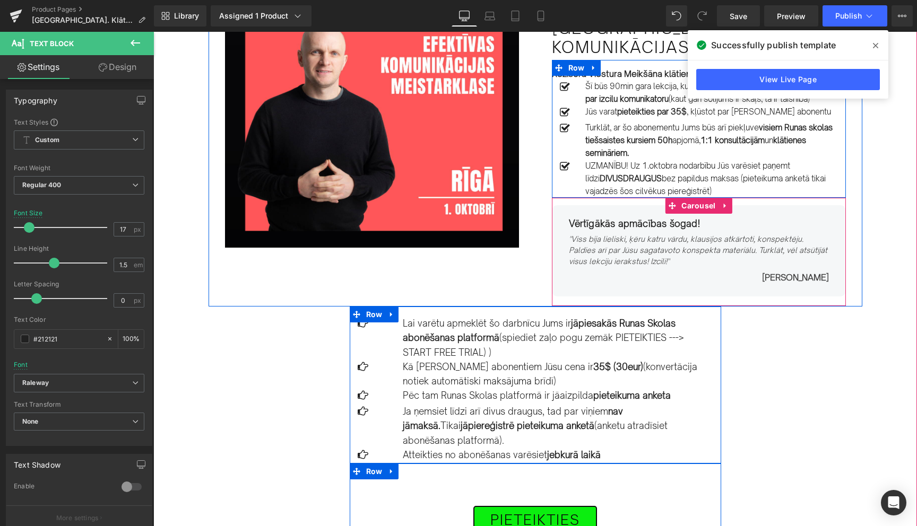
scroll to position [88, 0]
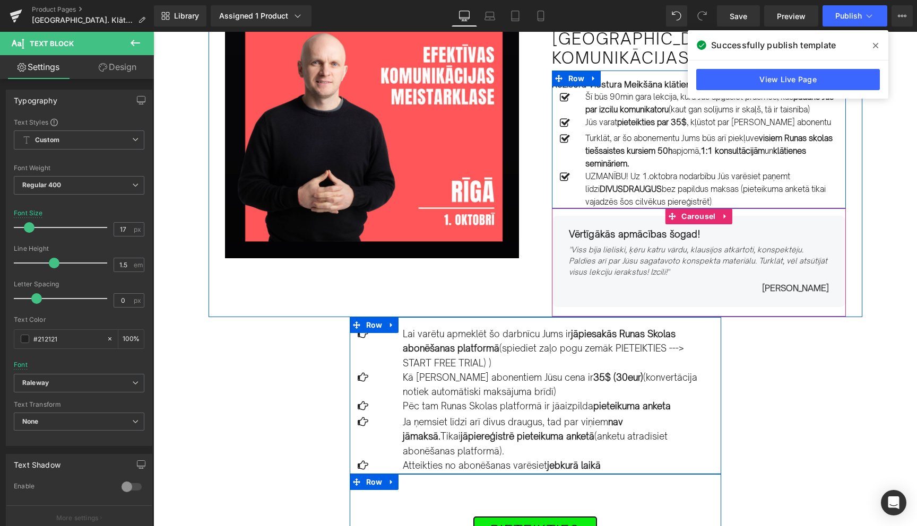
click at [875, 46] on icon at bounding box center [875, 45] width 5 height 5
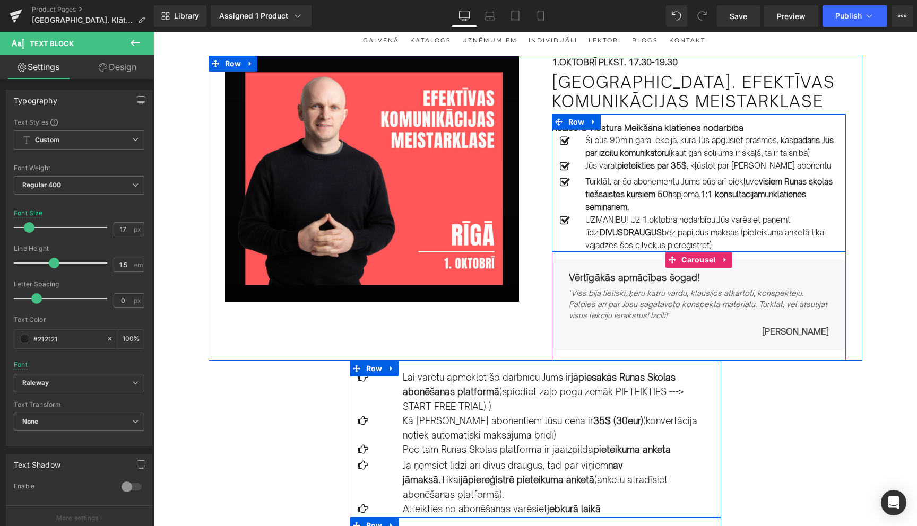
scroll to position [32, 0]
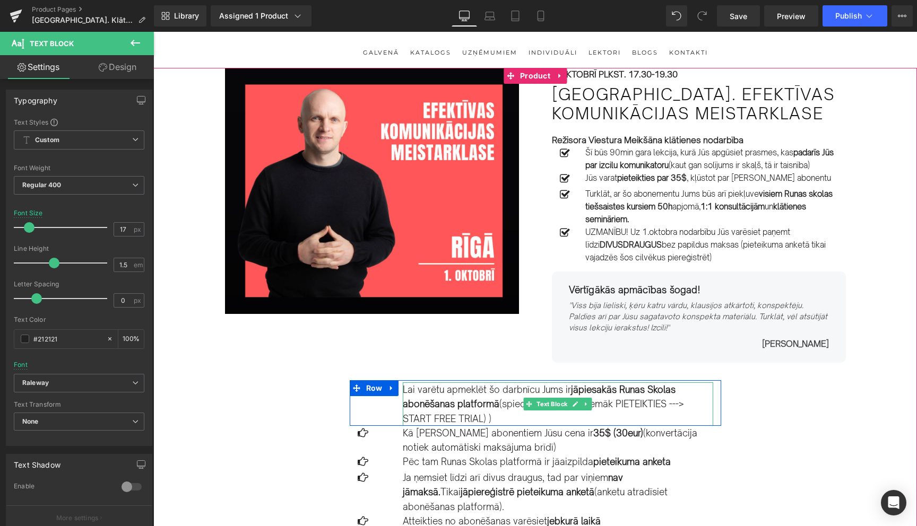
click at [485, 418] on p "Lai varētu apmeklēt šo darbnīcu Jums ir jāpiesakās Runas Skolas abonēšanas plat…" at bounding box center [558, 403] width 310 height 43
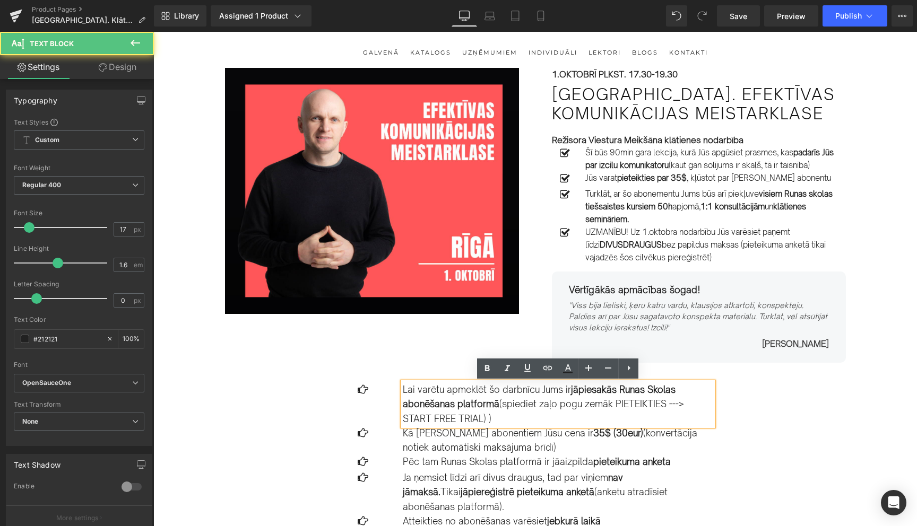
click at [494, 420] on p "Lai varētu apmeklēt šo darbnīcu Jums ir jāpiesakās Runas Skolas abonēšanas plat…" at bounding box center [558, 403] width 310 height 43
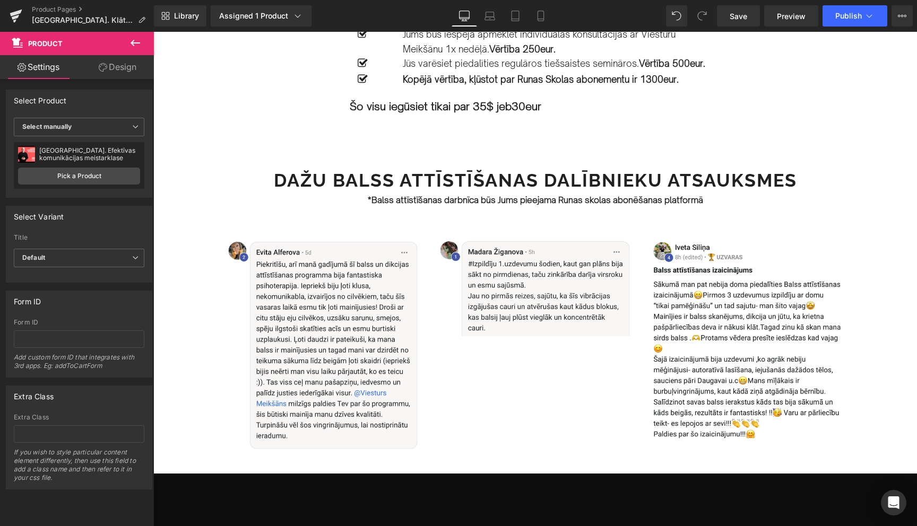
scroll to position [1366, 0]
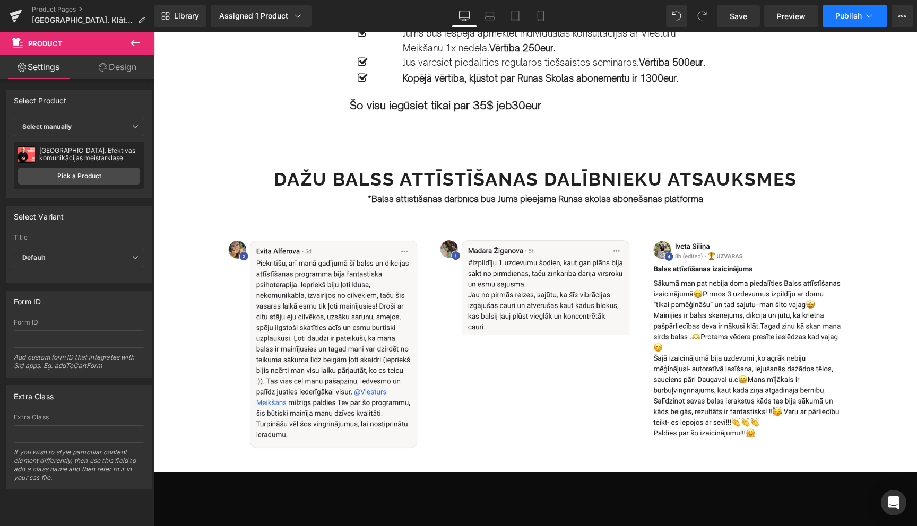
click at [872, 18] on icon at bounding box center [869, 16] width 11 height 11
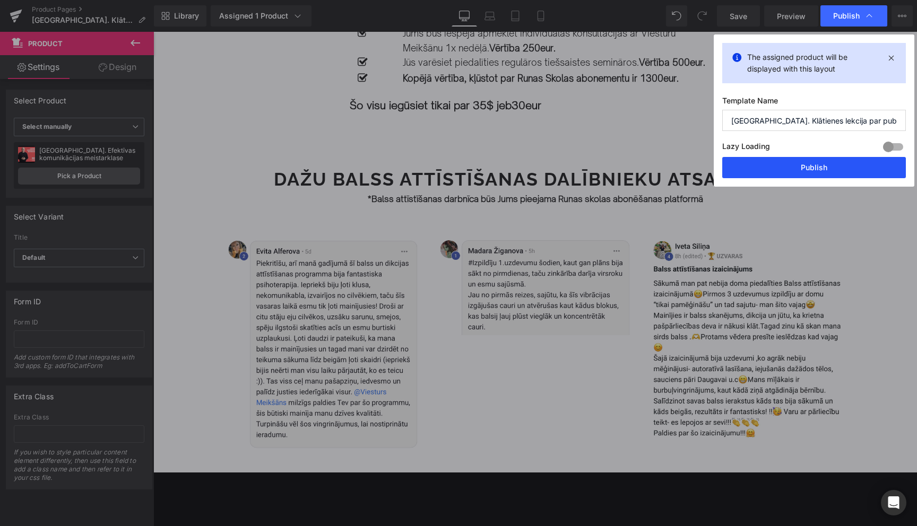
click at [830, 169] on button "Publish" at bounding box center [814, 167] width 184 height 21
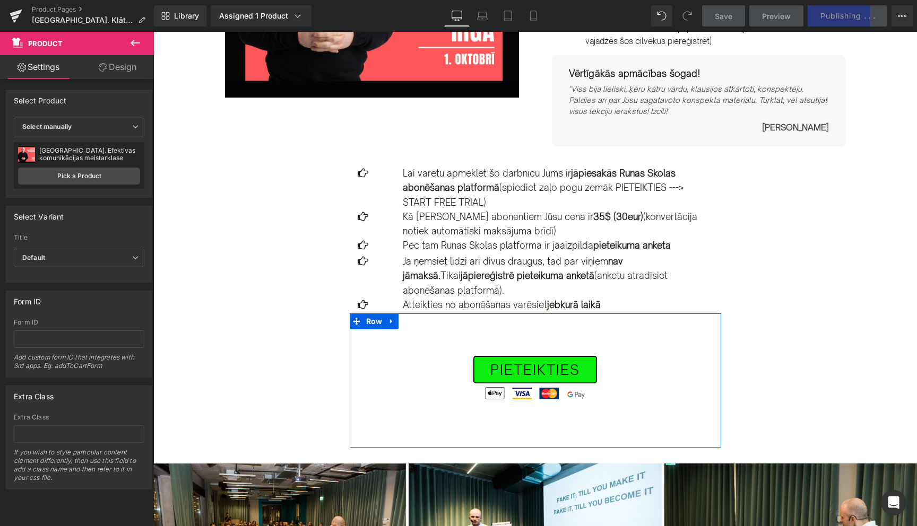
scroll to position [0, 0]
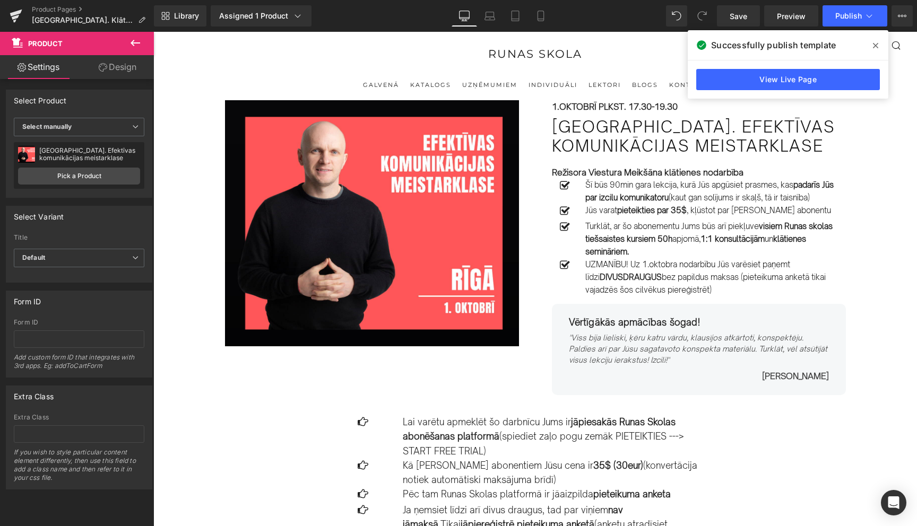
click at [873, 46] on icon at bounding box center [875, 45] width 5 height 8
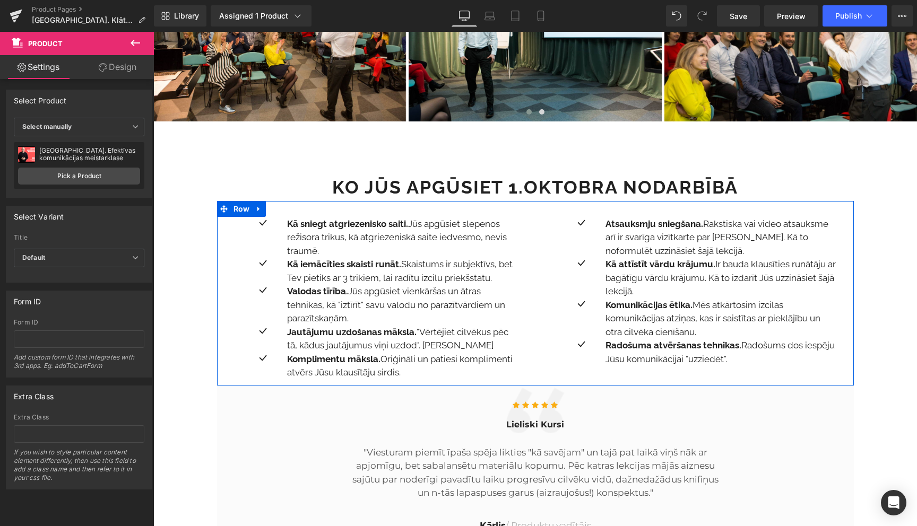
scroll to position [763, 0]
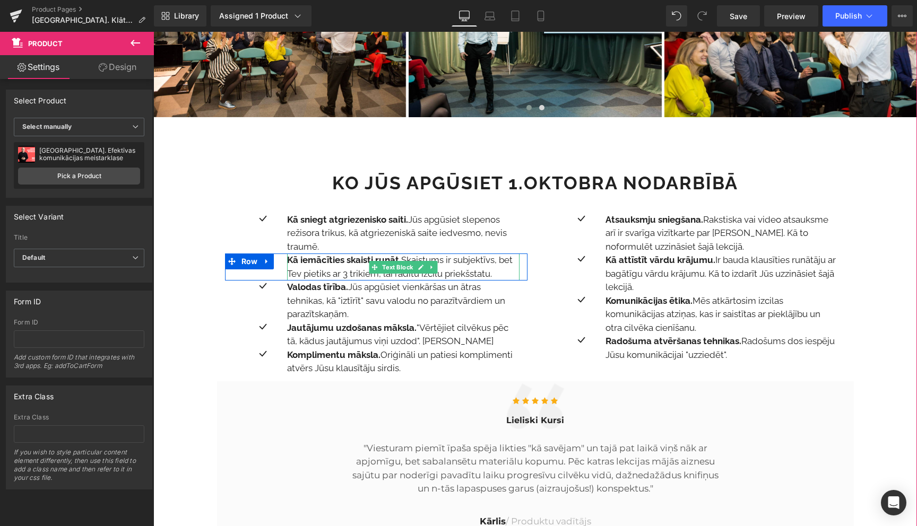
click at [353, 255] on strong "Kā iemācīties skaisti runāt." at bounding box center [344, 260] width 114 height 11
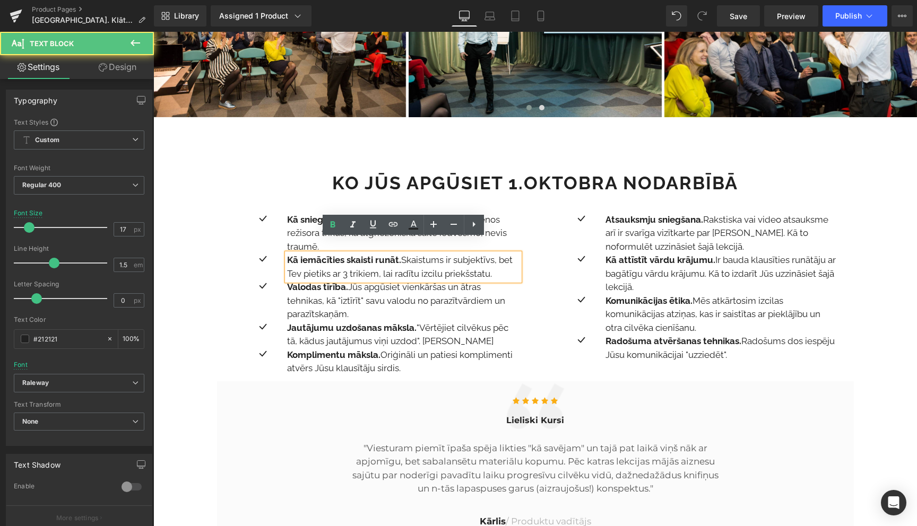
click at [347, 255] on strong "Kā iemācīties skaisti runāt." at bounding box center [344, 260] width 114 height 11
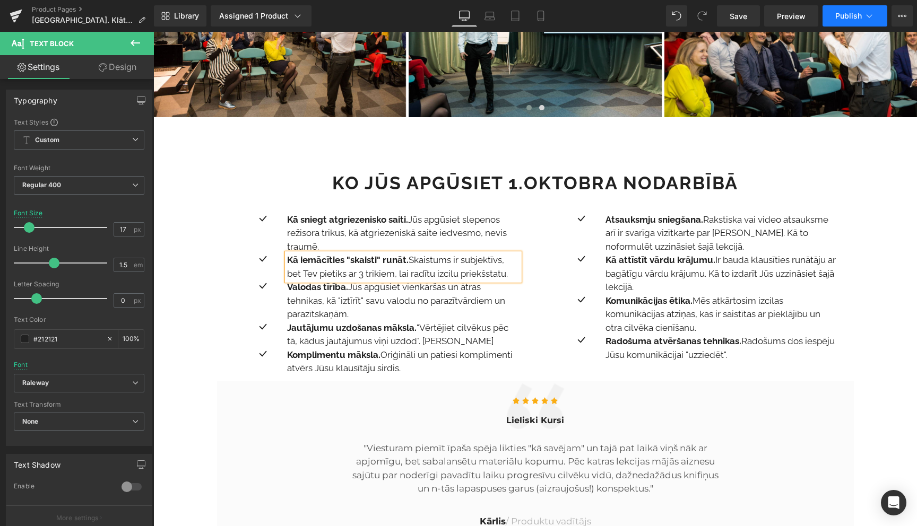
click at [867, 15] on icon at bounding box center [869, 15] width 6 height 3
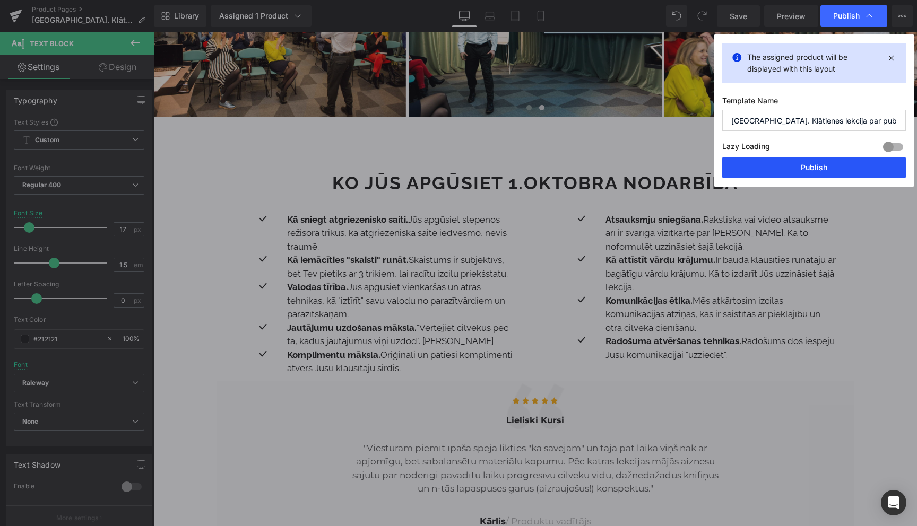
click at [815, 167] on button "Publish" at bounding box center [814, 167] width 184 height 21
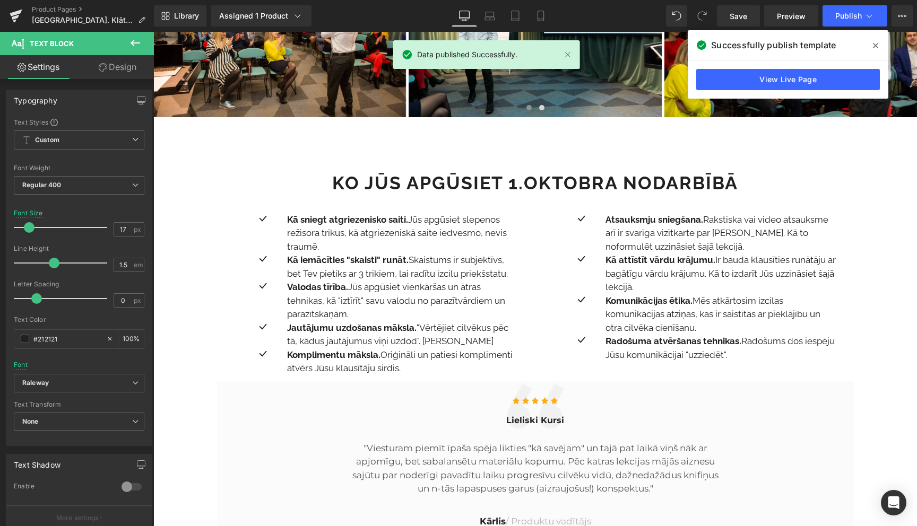
click at [878, 43] on span at bounding box center [875, 45] width 17 height 17
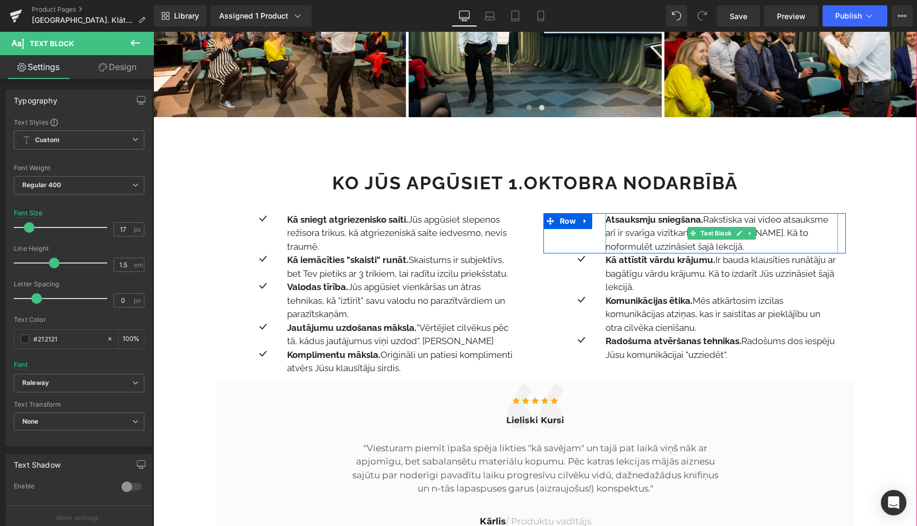
click at [655, 224] on p "Atsauksmju sniegšana. Rakstiska vai video atsauksme arī ir svarīga vizītkarte p…" at bounding box center [721, 233] width 232 height 41
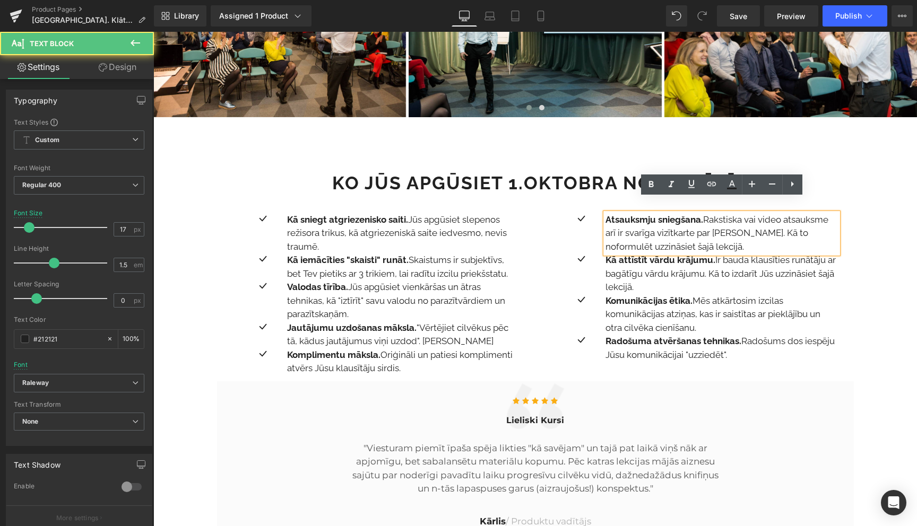
click at [615, 222] on p "Atsauksmju sniegšana. Rakstiska vai video atsauksme arī ir svarīga vizītkarte p…" at bounding box center [721, 233] width 232 height 41
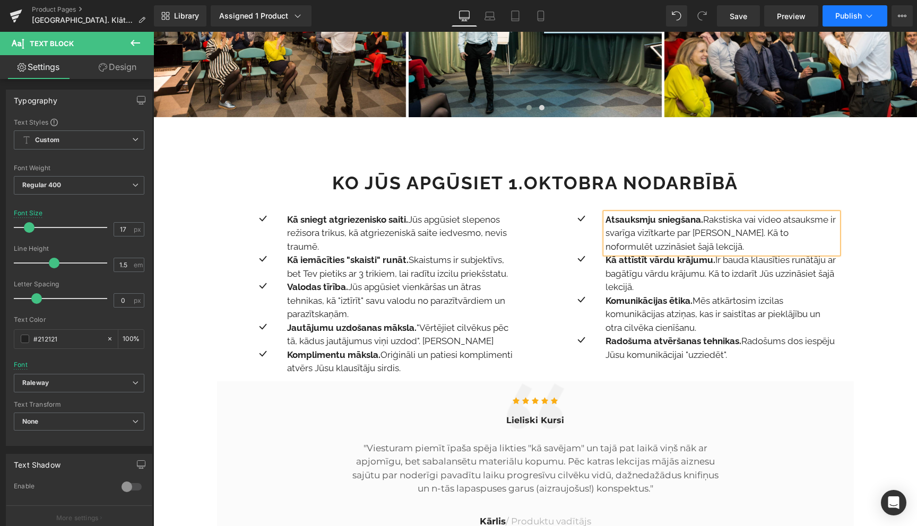
click at [868, 14] on icon at bounding box center [869, 16] width 11 height 11
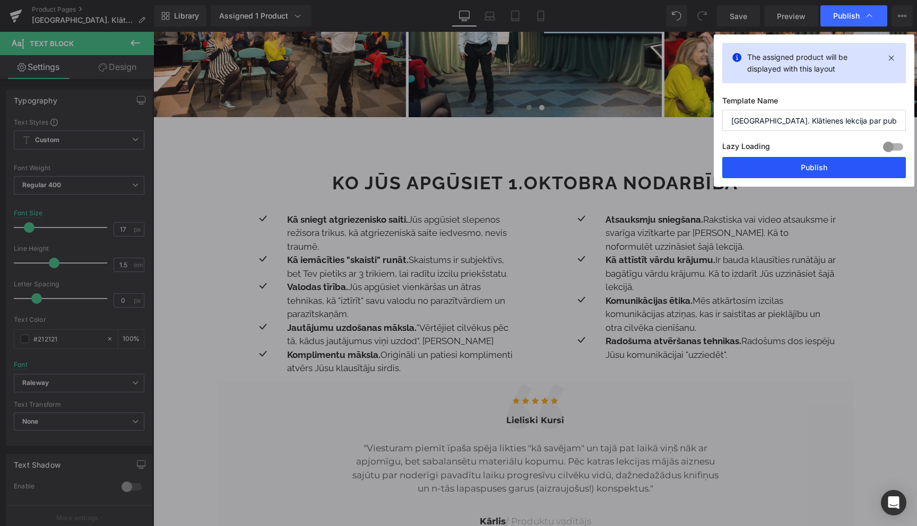
click at [811, 167] on button "Publish" at bounding box center [814, 167] width 184 height 21
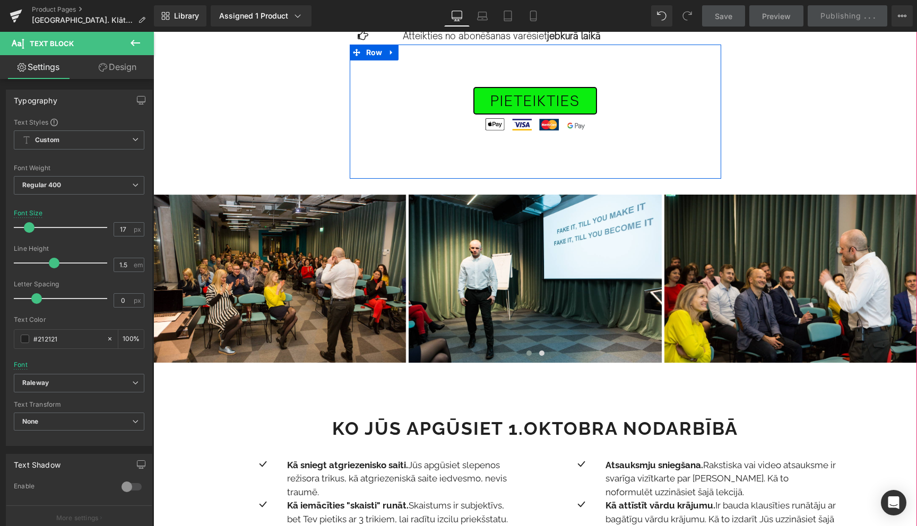
scroll to position [519, 0]
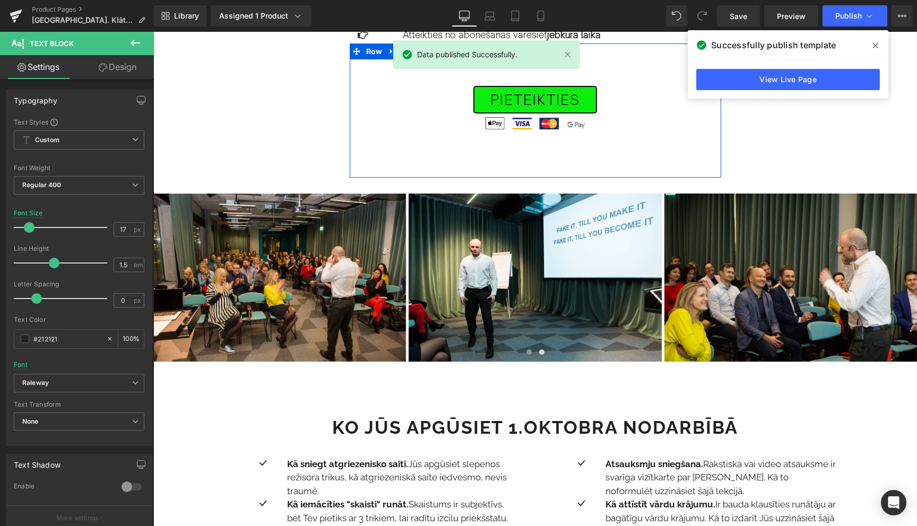
click at [874, 42] on icon at bounding box center [875, 45] width 5 height 8
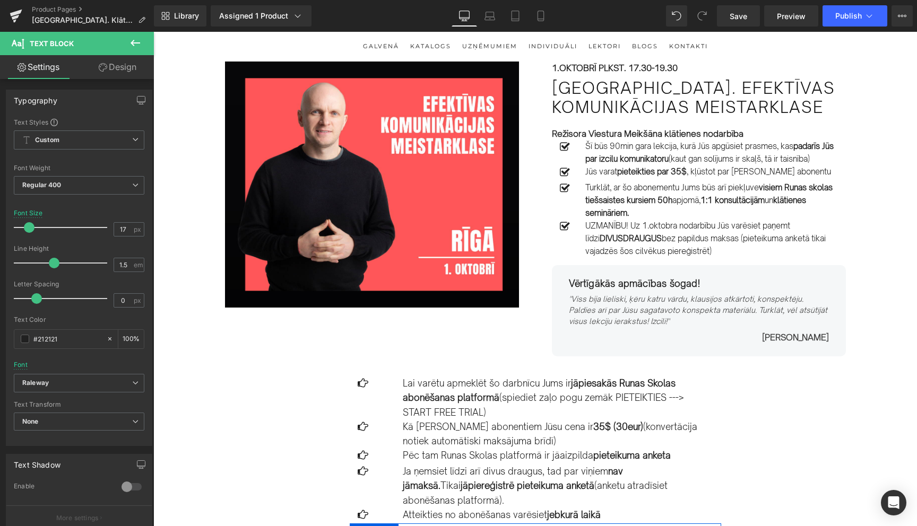
scroll to position [40, 0]
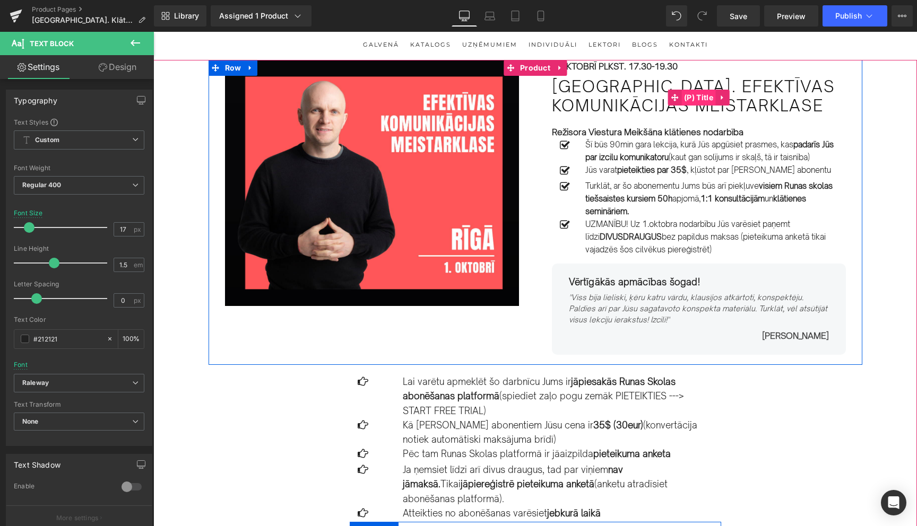
click at [711, 99] on span "(P) Title" at bounding box center [698, 98] width 34 height 16
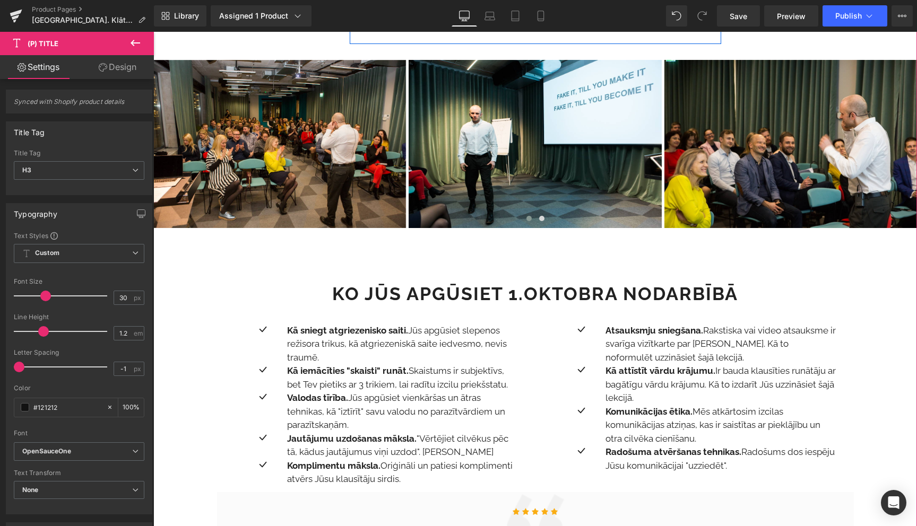
scroll to position [757, 0]
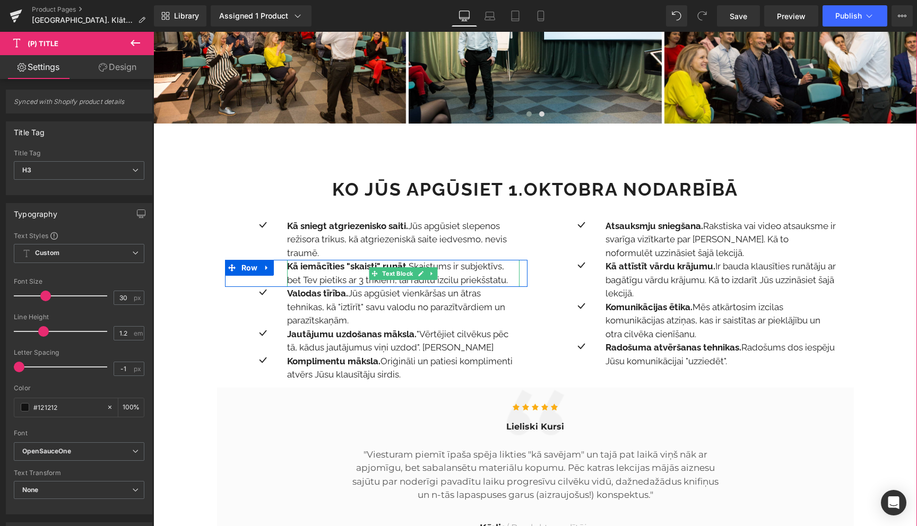
click at [350, 261] on strong "Kā iemācīties "skaisti" runāt." at bounding box center [347, 266] width 121 height 11
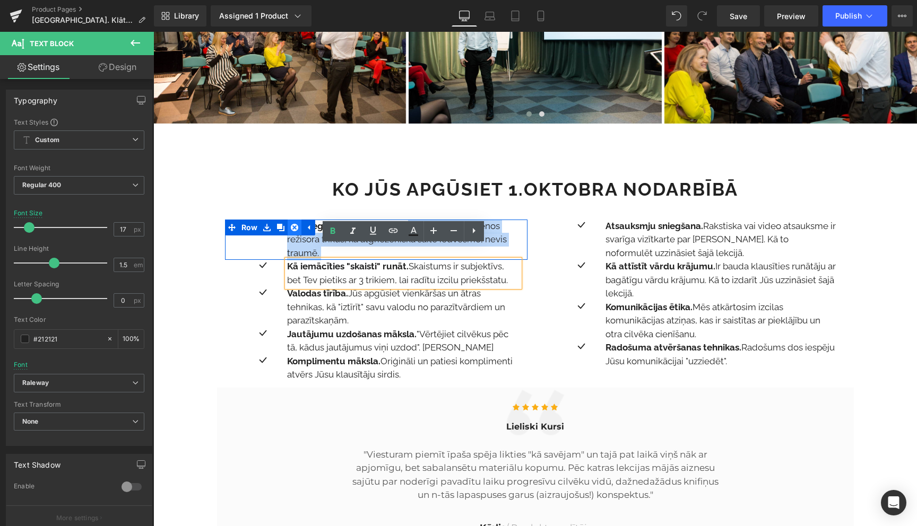
drag, startPoint x: 408, startPoint y: 213, endPoint x: 292, endPoint y: 208, distance: 116.3
click at [292, 220] on div "Icon Kā sniegt atgriezenisko saiti. Jūs apgūsiet slepenos režisora trikus, kā a…" at bounding box center [376, 240] width 302 height 41
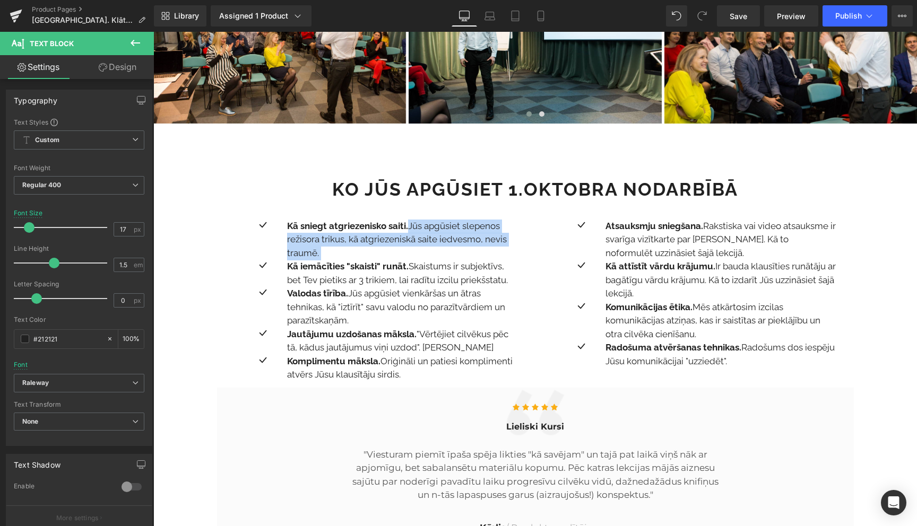
click at [153, 32] on div "31px" at bounding box center [153, 32] width 0 height 0
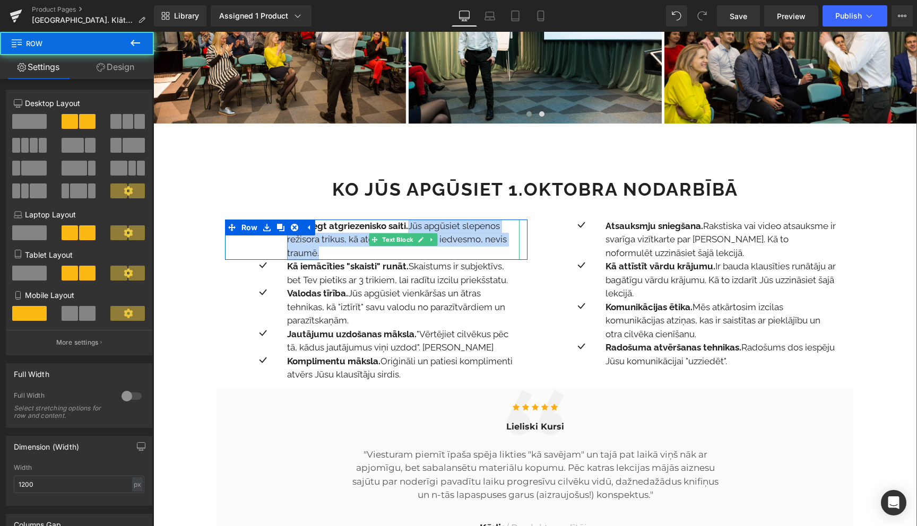
click at [331, 221] on strong "Kā sniegt atgriezenisko saiti." at bounding box center [347, 226] width 121 height 11
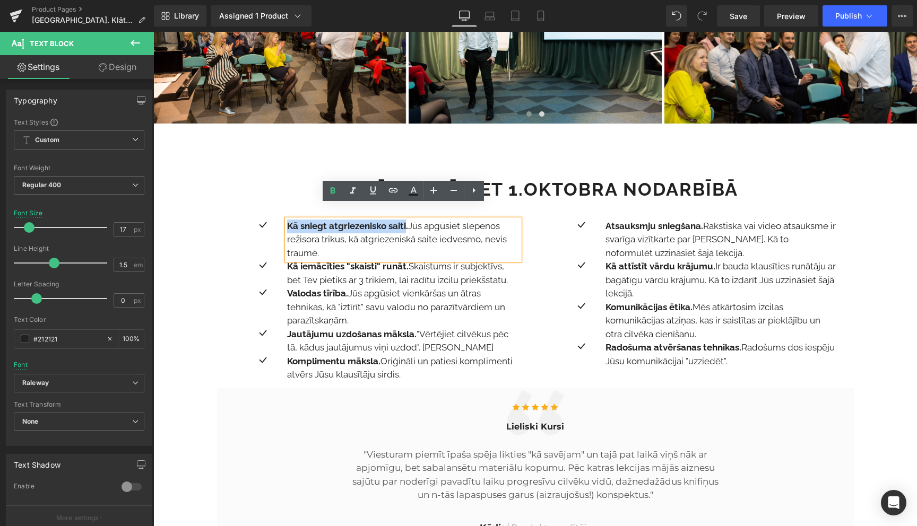
drag, startPoint x: 288, startPoint y: 211, endPoint x: 407, endPoint y: 210, distance: 118.8
click at [407, 221] on strong "Kā sniegt atgriezenisko saiti." at bounding box center [347, 226] width 121 height 11
copy strong "Kā sniegt atgriezenisko saiti"
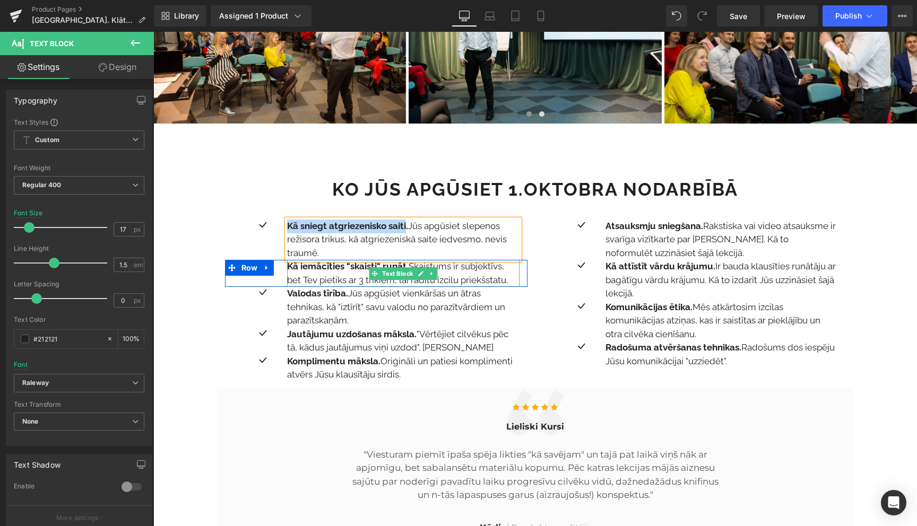
click at [339, 265] on p "Kā iemācīties "skaisti" runāt. Skaistums ir subjektīvs, bet Tev pietiks ar 3 tr…" at bounding box center [403, 273] width 232 height 27
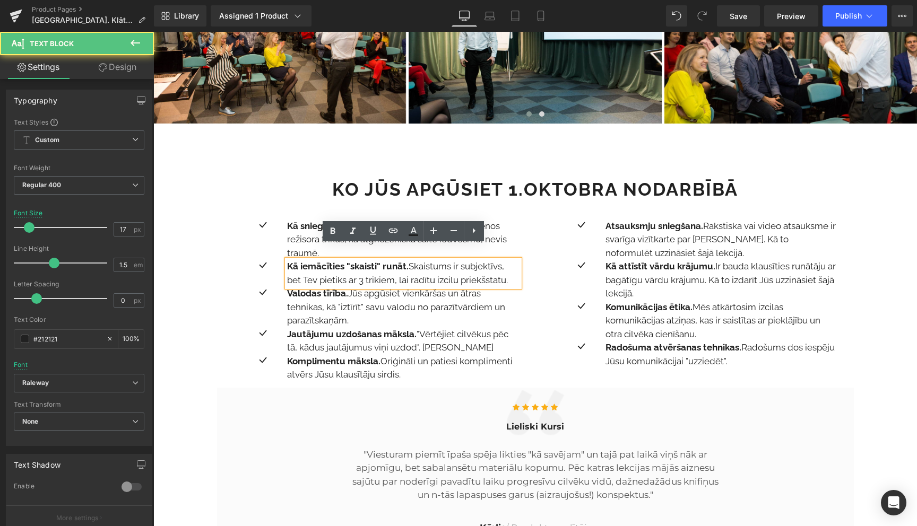
click at [333, 261] on strong "Kā iemācīties "skaisti" runāt." at bounding box center [347, 266] width 121 height 11
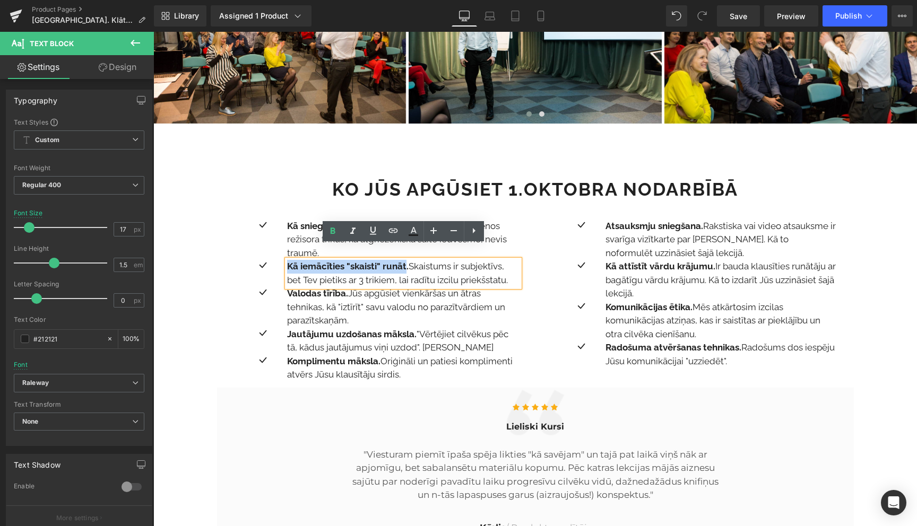
drag, startPoint x: 406, startPoint y: 256, endPoint x: 289, endPoint y: 249, distance: 116.9
click at [289, 261] on strong "Kā iemācīties "skaisti" runāt." at bounding box center [347, 266] width 121 height 11
copy strong "Kā iemācīties "skaisti" runāt"
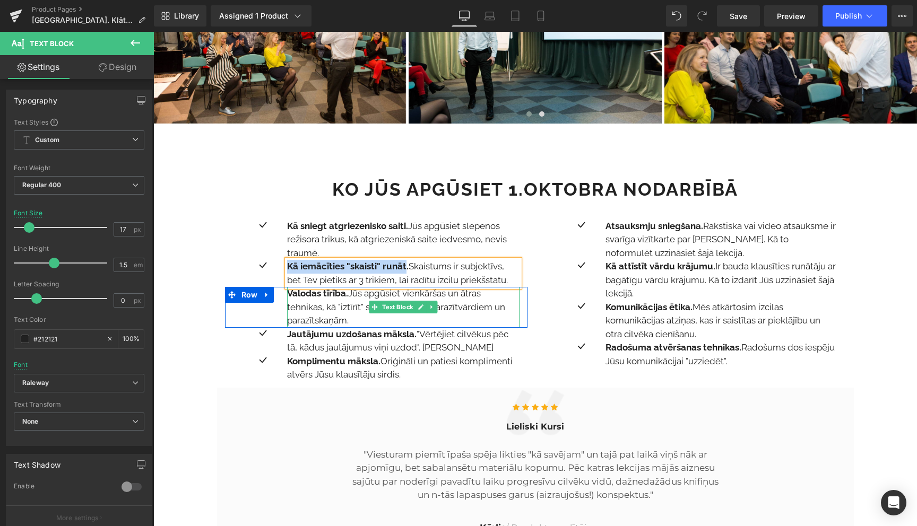
click at [308, 302] on p "Valodas tīrība. Jūs apgūsiet vienkāršas un ātras tehnikas, kā "iztīrīt" savu va…" at bounding box center [403, 307] width 232 height 41
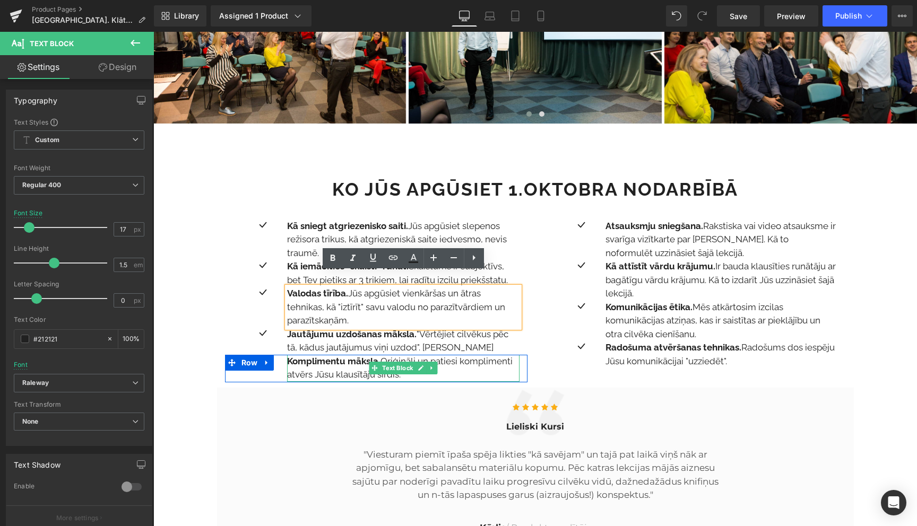
click at [376, 356] on strong "Komplimentu māksla." at bounding box center [333, 361] width 93 height 11
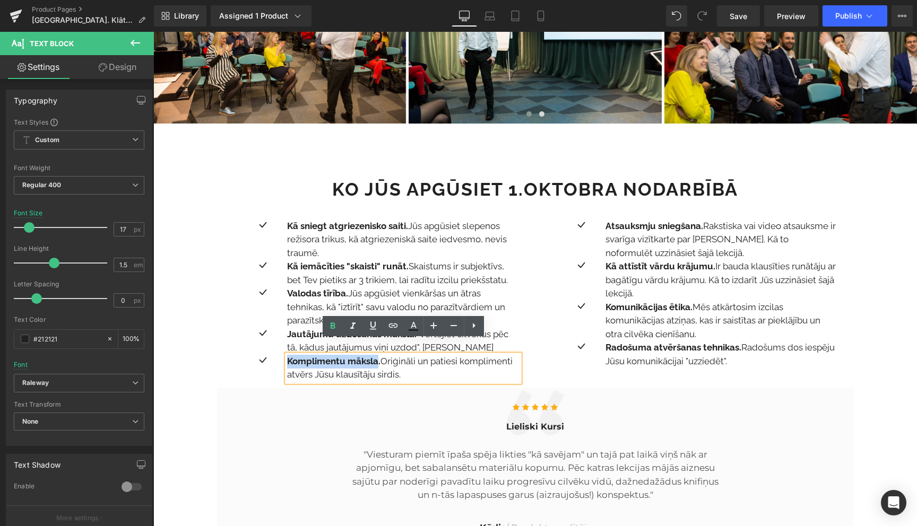
drag, startPoint x: 379, startPoint y: 347, endPoint x: 287, endPoint y: 343, distance: 91.9
click at [287, 356] on strong "Komplimentu māksla." at bounding box center [333, 361] width 93 height 11
copy strong "Komplimentu māksla"
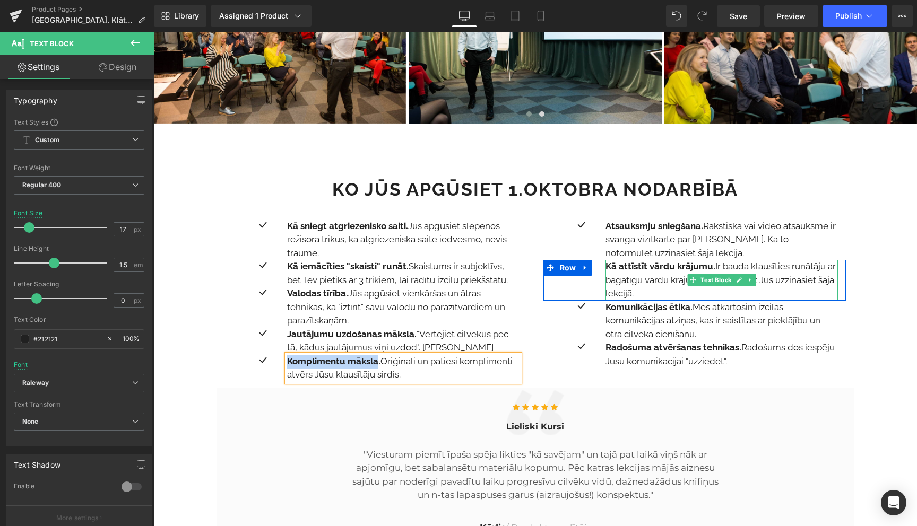
click at [660, 261] on strong "Kā attīstīt vārdu krājumu." at bounding box center [660, 266] width 110 height 11
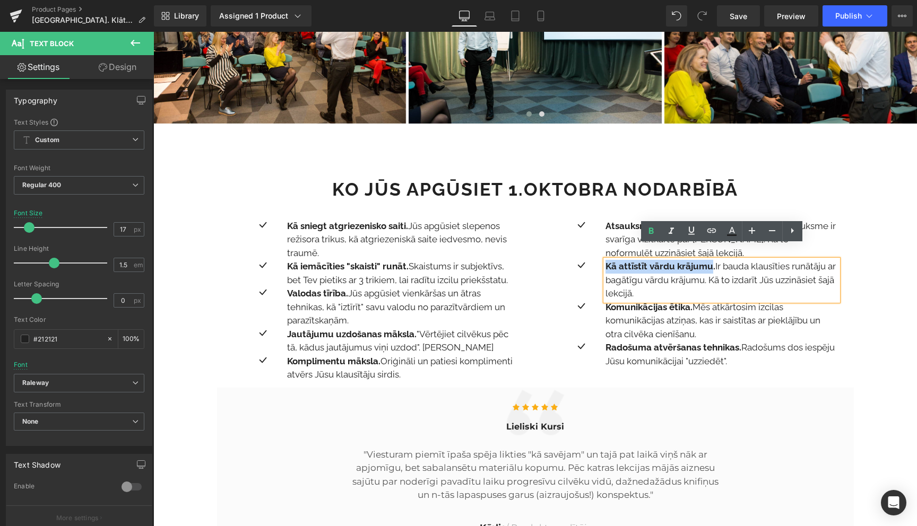
drag, startPoint x: 710, startPoint y: 252, endPoint x: 606, endPoint y: 250, distance: 104.0
click at [606, 261] on strong "Kā attīstīt vārdu krājumu." at bounding box center [660, 266] width 110 height 11
copy strong "Kā attīstīt vārdu krājumu"
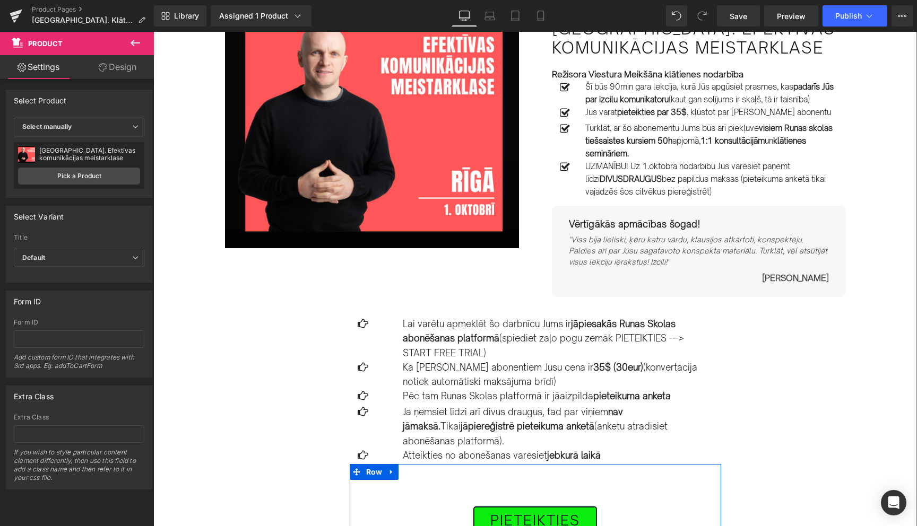
scroll to position [0, 0]
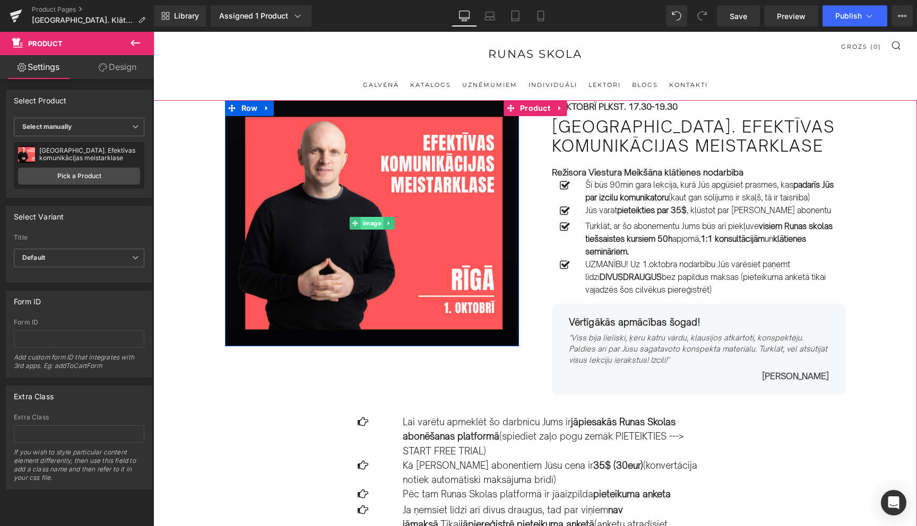
click at [374, 225] on span "Image" at bounding box center [371, 223] width 23 height 13
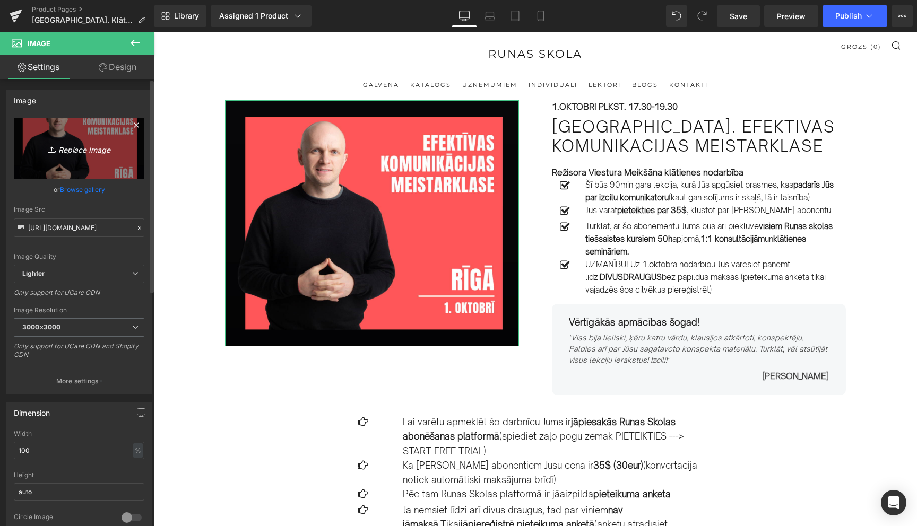
click at [76, 150] on icon "Replace Image" at bounding box center [79, 148] width 85 height 13
type input "C:\fakepath\116.png"
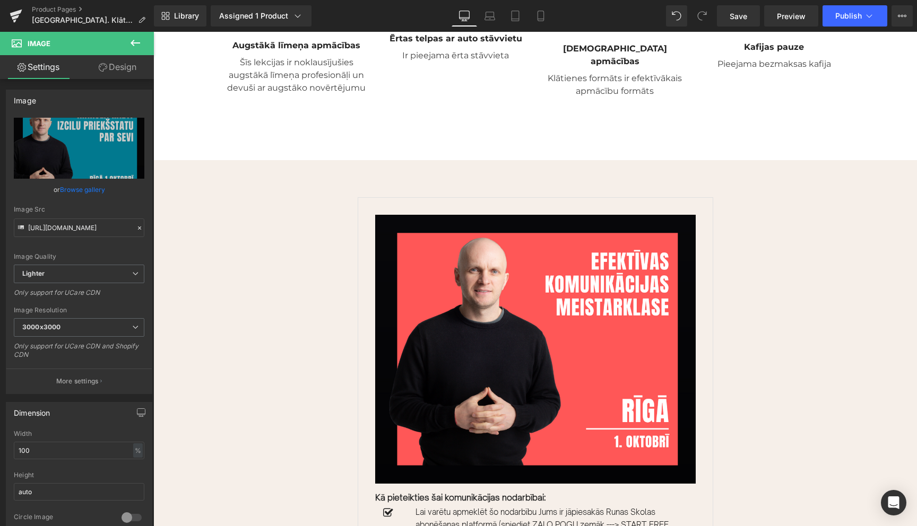
scroll to position [2483, 0]
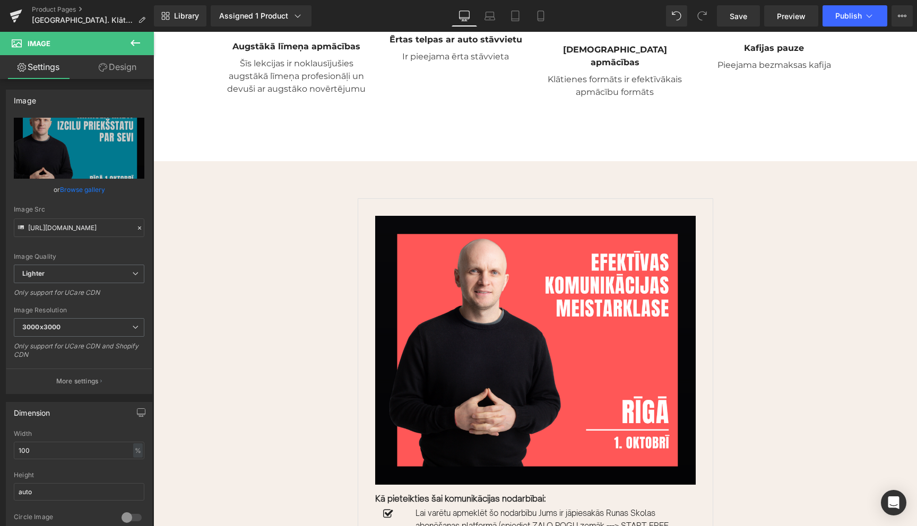
click at [541, 311] on div "Sale Off (P) Image" at bounding box center [535, 350] width 320 height 268
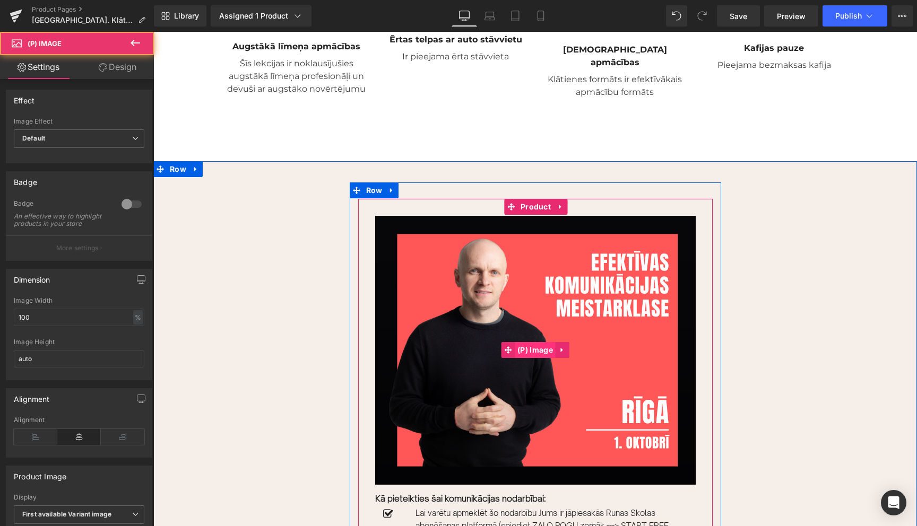
click at [537, 342] on span "(P) Image" at bounding box center [535, 350] width 41 height 16
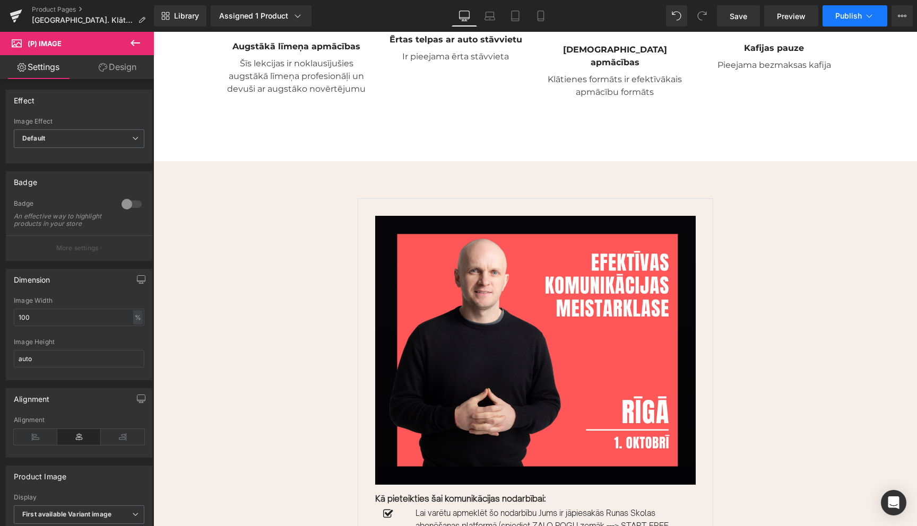
click at [868, 14] on icon at bounding box center [869, 16] width 11 height 11
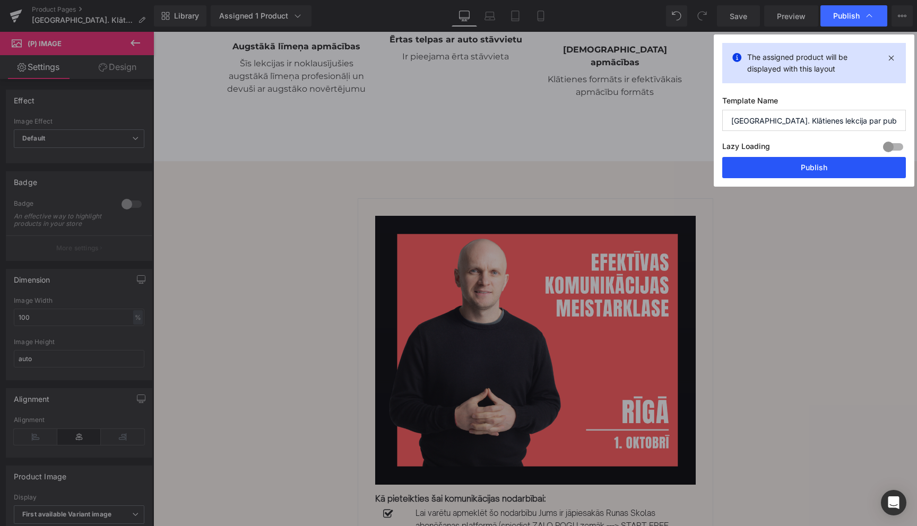
click at [808, 168] on button "Publish" at bounding box center [814, 167] width 184 height 21
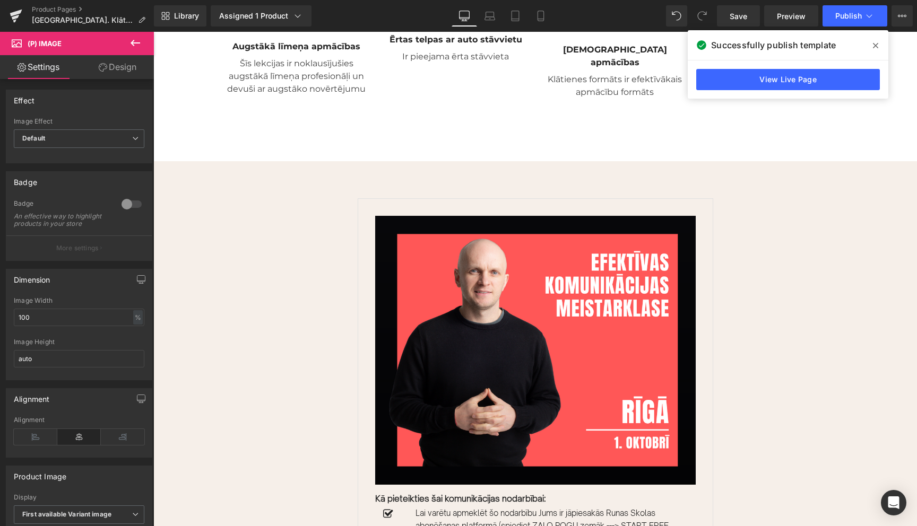
click at [876, 45] on icon at bounding box center [875, 45] width 5 height 5
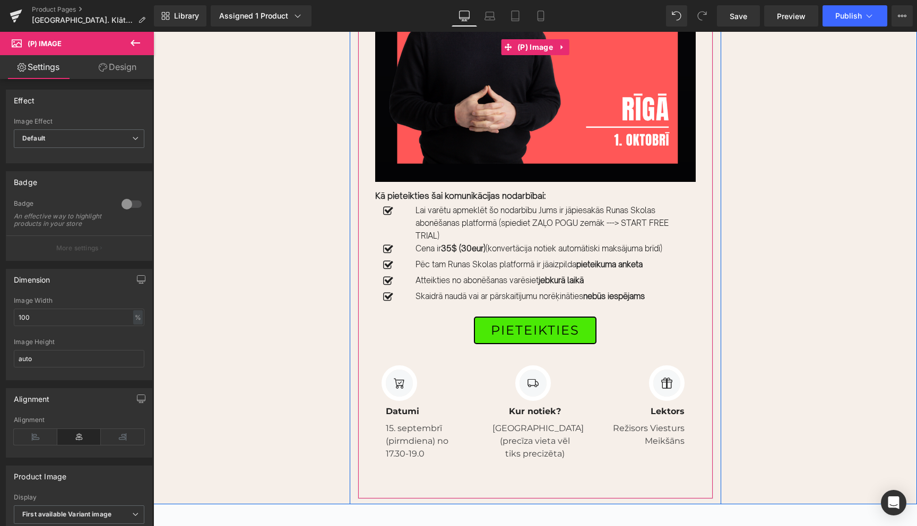
scroll to position [2789, 0]
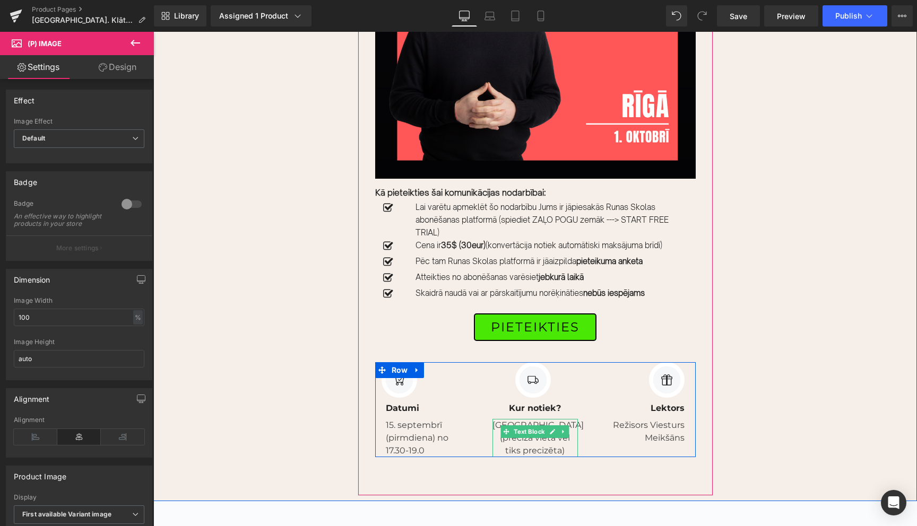
click at [526, 419] on p "Rīgā (precīza vieta vēl tiks precizēta)" at bounding box center [534, 438] width 85 height 38
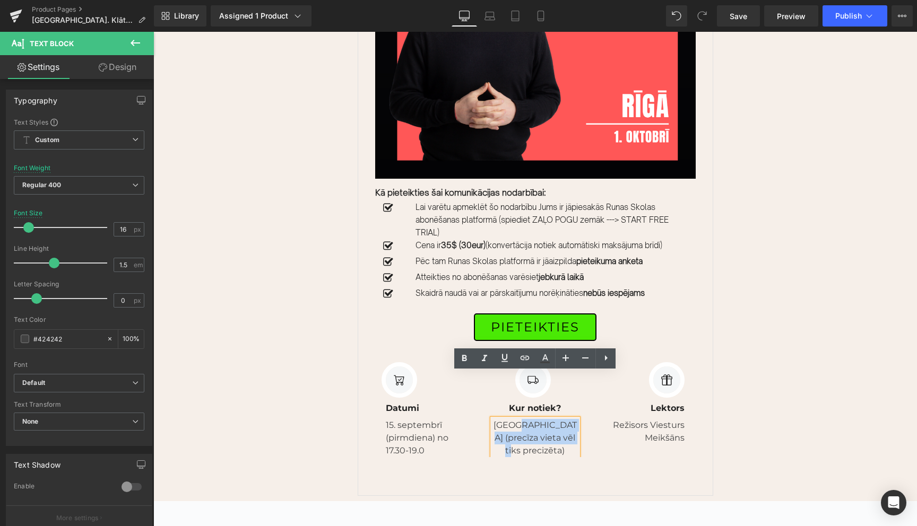
drag, startPoint x: 518, startPoint y: 380, endPoint x: 573, endPoint y: 389, distance: 56.3
click at [573, 419] on p "Rīgā (precīza vieta vēl tiks precizēta)" at bounding box center [534, 438] width 85 height 38
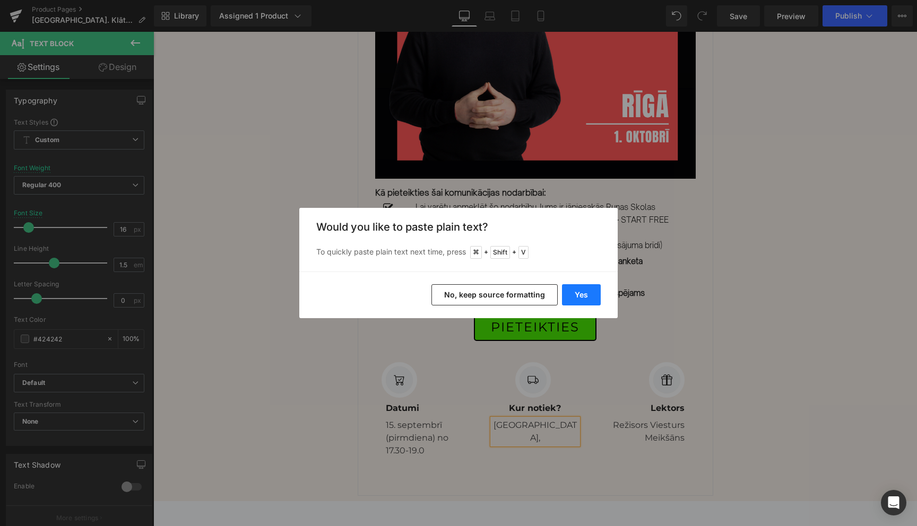
click at [582, 295] on button "Yes" at bounding box center [581, 294] width 39 height 21
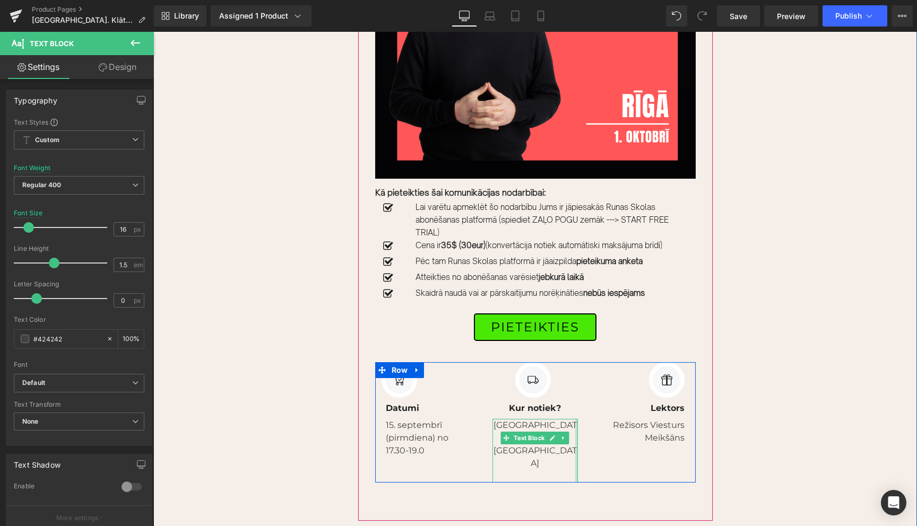
click at [575, 419] on div at bounding box center [576, 451] width 3 height 64
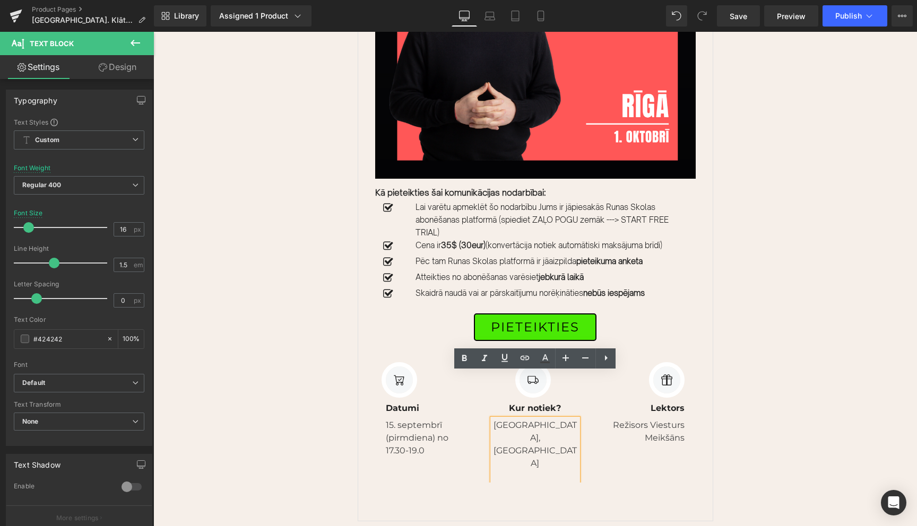
click at [573, 419] on p "Rīgā, Bellevue Park Hotel Riga" at bounding box center [534, 444] width 85 height 51
click at [749, 405] on div "Sale Off (P) Image Kā pieteikties šai komunikācijas nodarbībai: Text Block Icon…" at bounding box center [534, 207] width 763 height 663
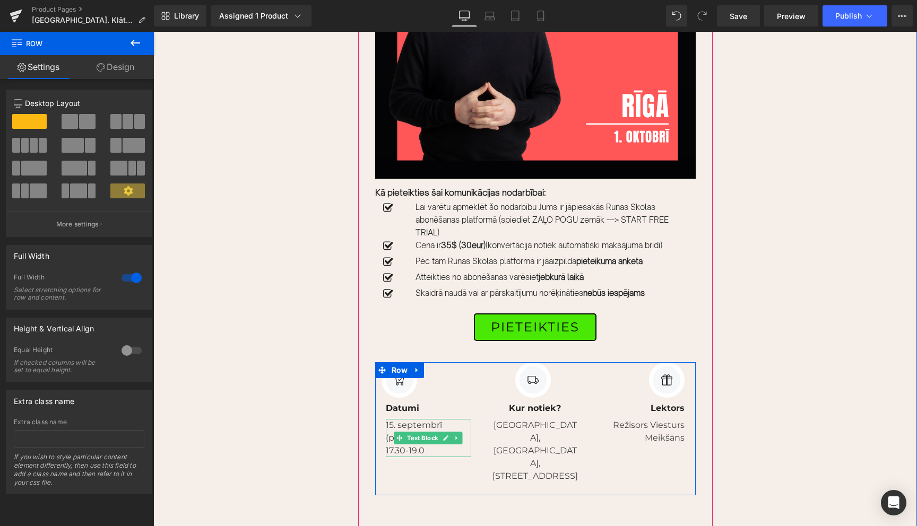
click at [402, 419] on p "15. septembrī (pirmdiena) no 17.30-19.0" at bounding box center [426, 438] width 80 height 38
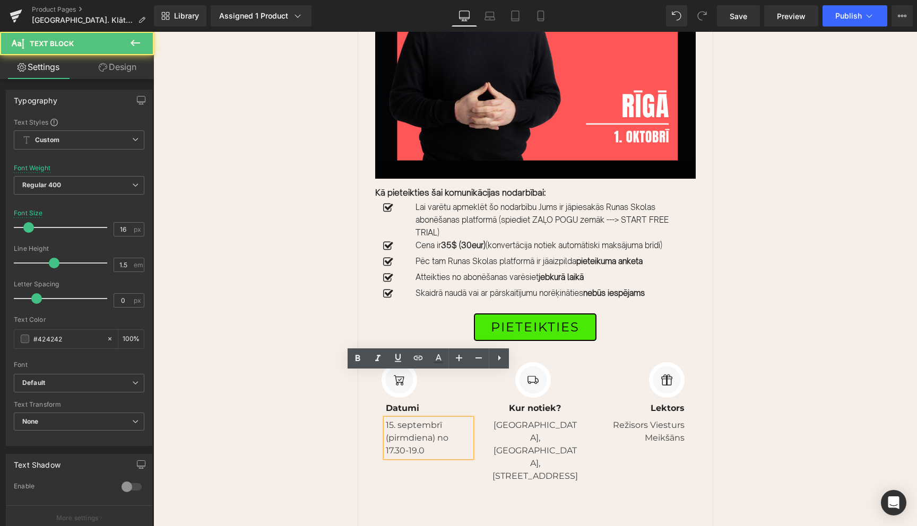
click at [394, 419] on p "15. septembrī (pirmdiena) no 17.30-19.0" at bounding box center [426, 438] width 80 height 38
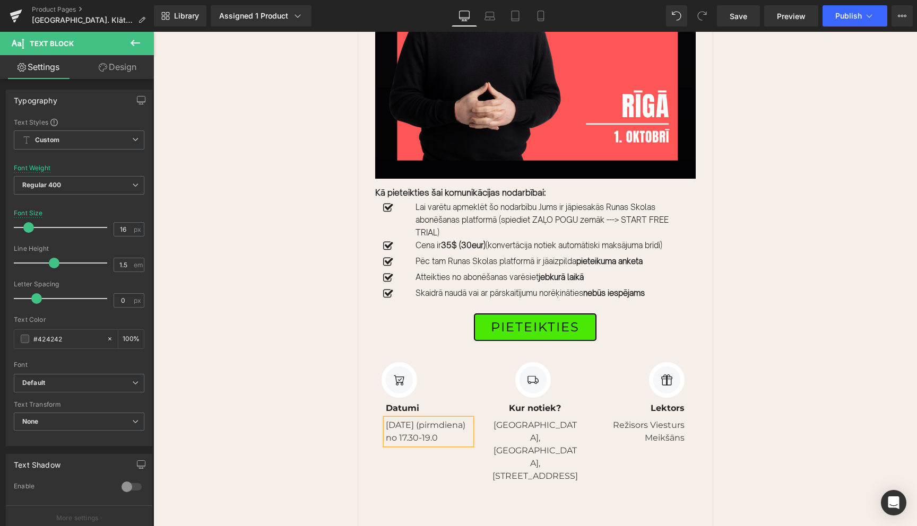
click at [434, 419] on p "1. oktobrī (pirmdiena) no 17.30-19.0" at bounding box center [426, 431] width 80 height 25
click at [439, 419] on p "1. oktobrī no 17.30-19.30" at bounding box center [426, 431] width 80 height 25
click at [870, 15] on icon at bounding box center [869, 16] width 11 height 11
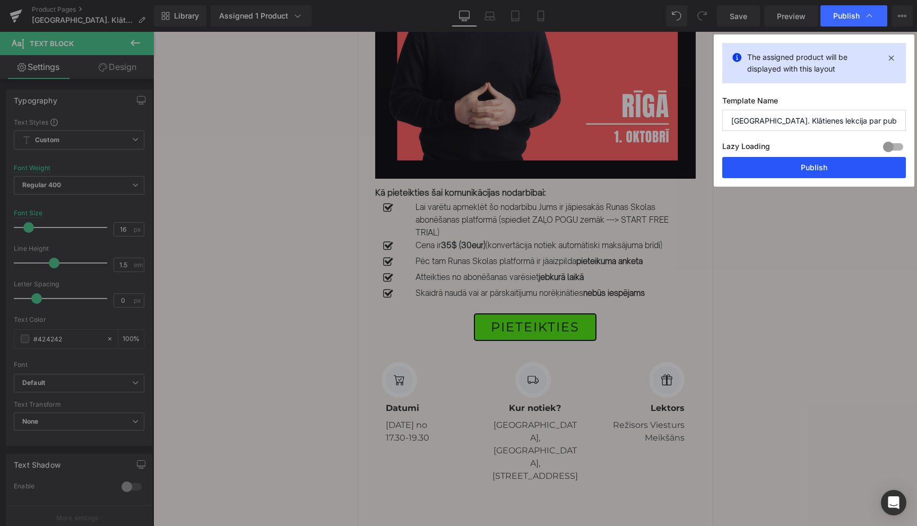
click at [826, 168] on button "Publish" at bounding box center [814, 167] width 184 height 21
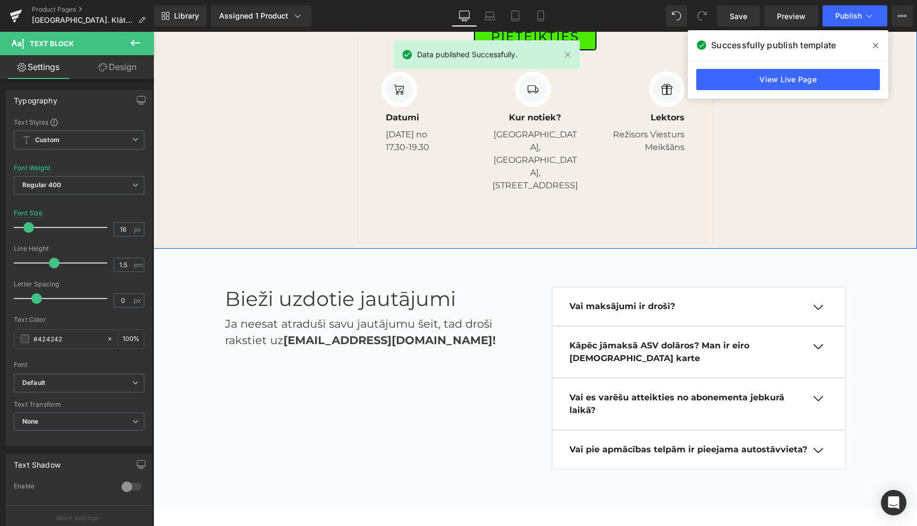
scroll to position [3081, 0]
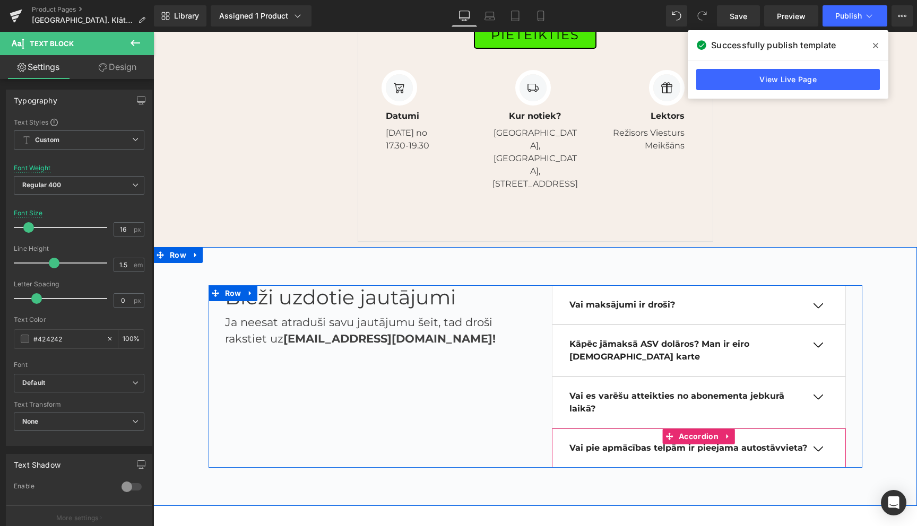
click at [816, 445] on button "button" at bounding box center [817, 449] width 21 height 9
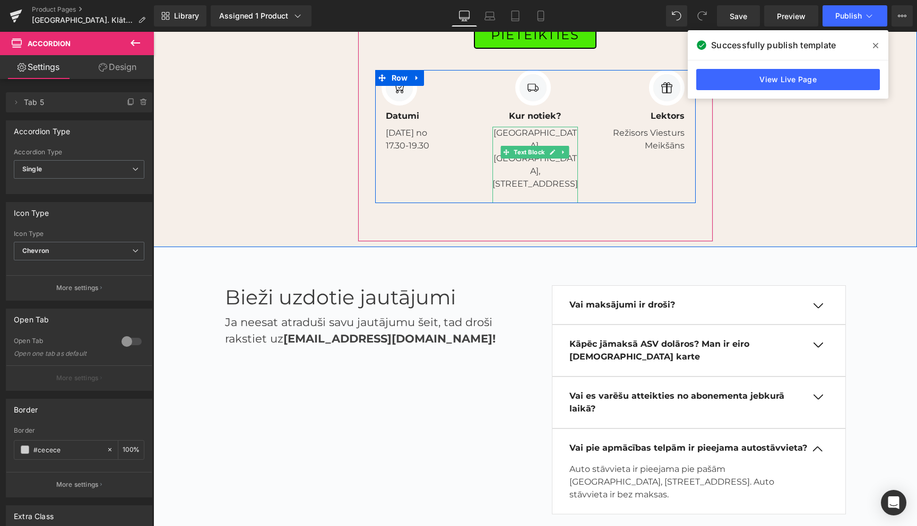
click at [516, 127] on p "Rīgā, Bellevue Park Hotel Riga, Slokas iela 1" at bounding box center [534, 159] width 85 height 64
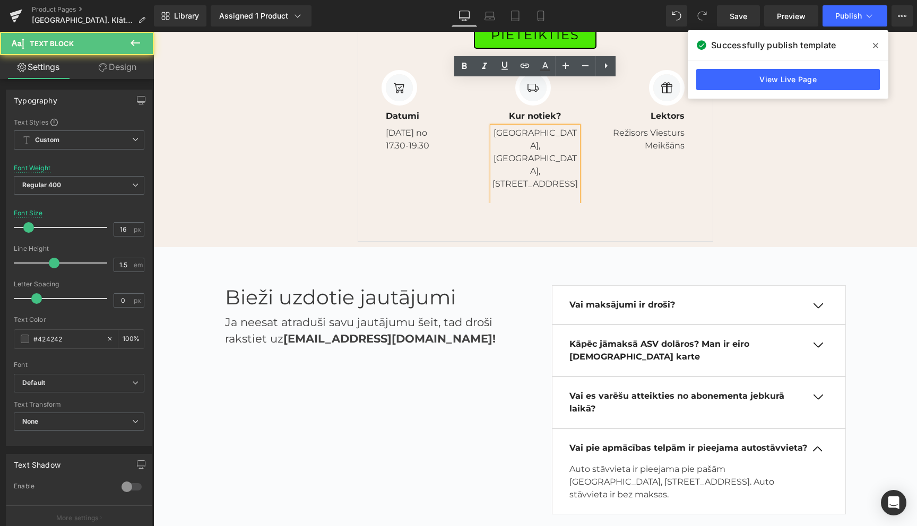
click at [520, 127] on p "Rīgā, Bellevue Park Hotel Riga, Slokas iela 1" at bounding box center [534, 159] width 85 height 64
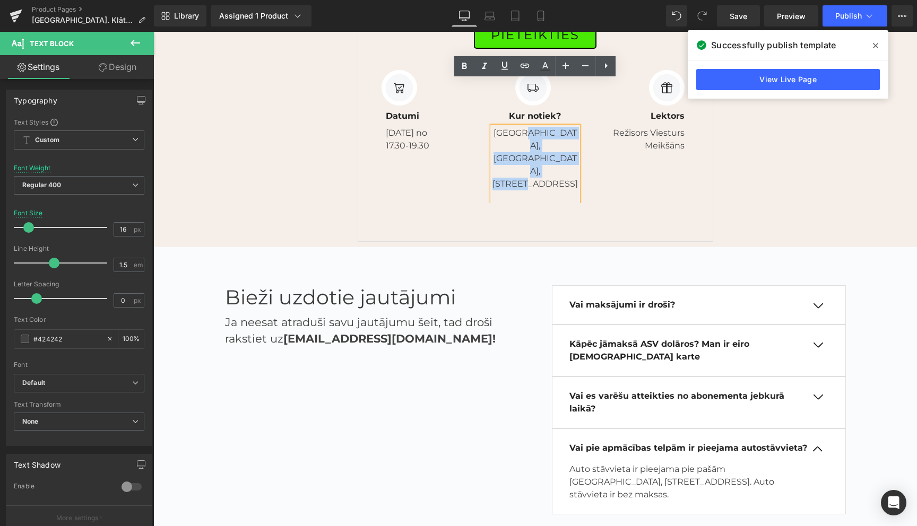
drag, startPoint x: 518, startPoint y: 87, endPoint x: 552, endPoint y: 115, distance: 44.1
click at [552, 127] on p "Rīgā, Bellevue Park Hotel Riga, Slokas iela 1" at bounding box center [534, 159] width 85 height 64
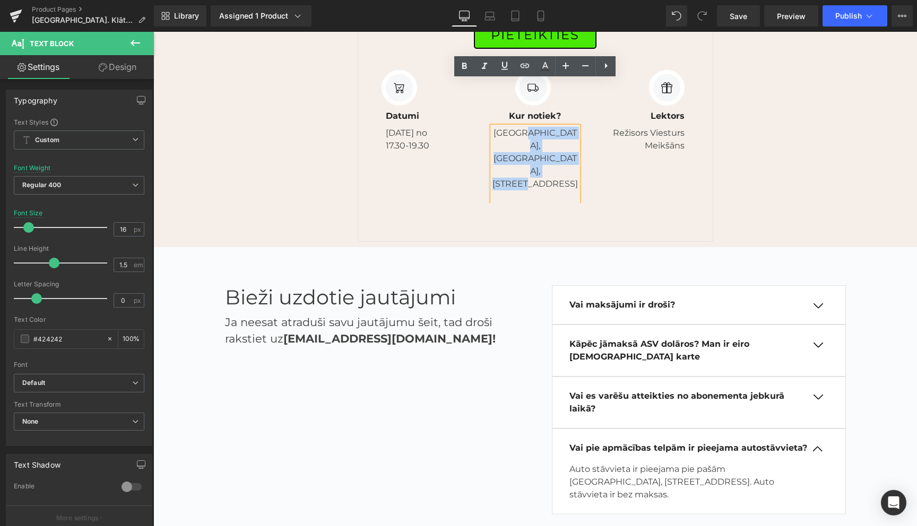
copy p "Bellevue Park Hotel Riga, Slokas iela 1"
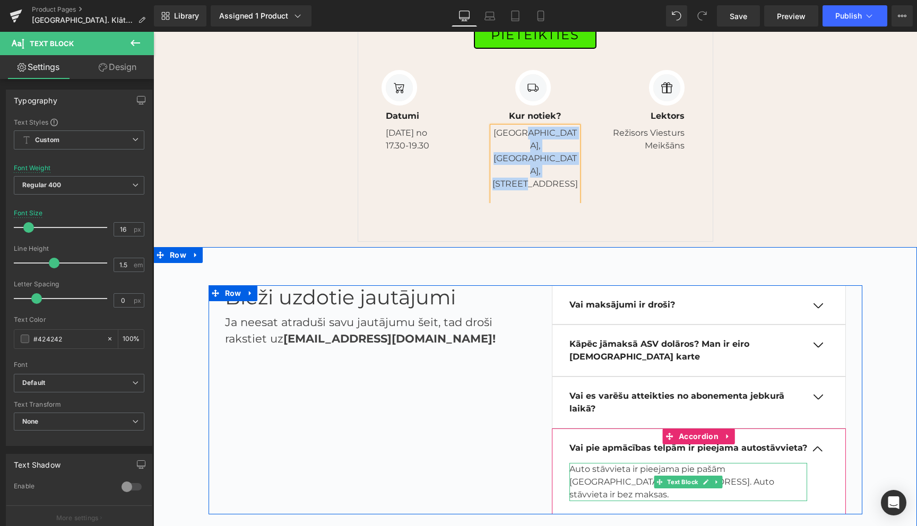
click at [709, 463] on p "Auto stāvvieta ir pieejama pie pašām [GEOGRAPHIC_DATA], [STREET_ADDRESS]. Auto …" at bounding box center [688, 482] width 238 height 38
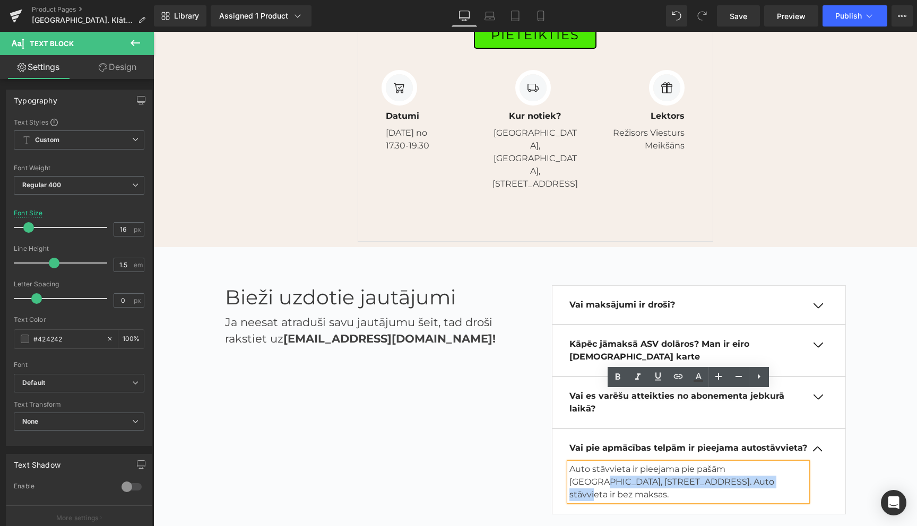
drag, startPoint x: 761, startPoint y: 397, endPoint x: 729, endPoint y: 411, distance: 34.9
click at [729, 463] on p "Auto stāvvieta ir pieejama pie pašām [GEOGRAPHIC_DATA], [STREET_ADDRESS]. Auto …" at bounding box center [688, 482] width 238 height 38
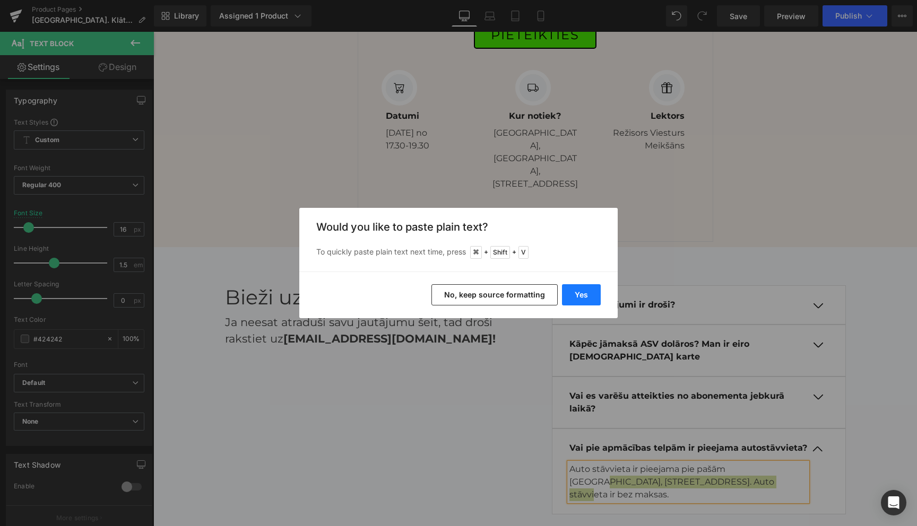
click at [579, 290] on button "Yes" at bounding box center [581, 294] width 39 height 21
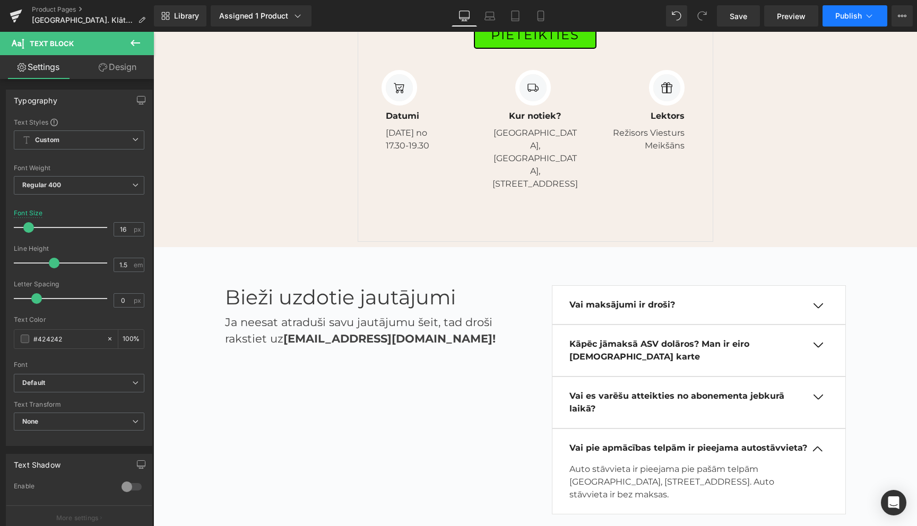
click at [867, 13] on icon at bounding box center [869, 16] width 11 height 11
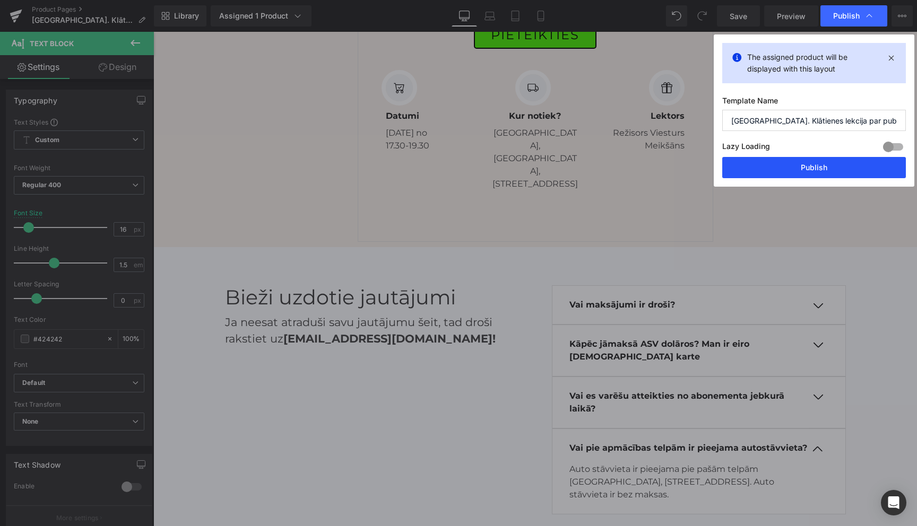
click at [806, 165] on button "Publish" at bounding box center [814, 167] width 184 height 21
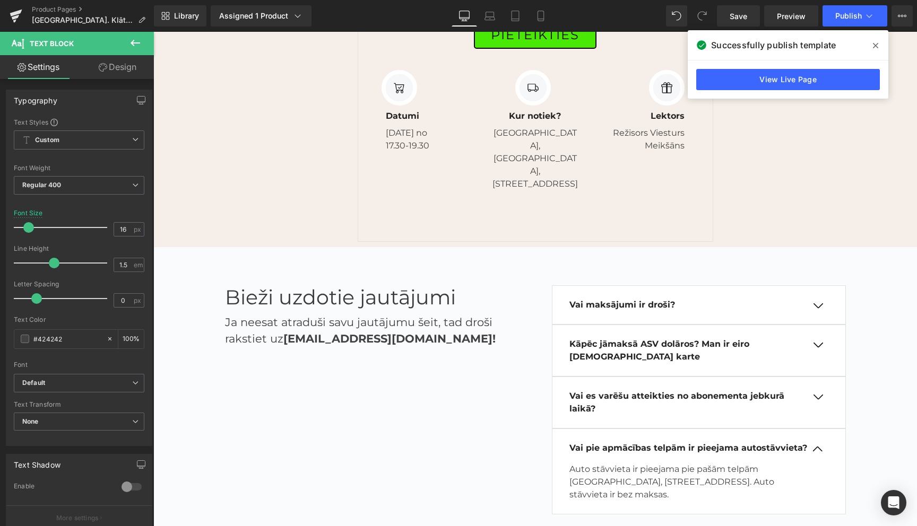
click at [875, 45] on icon at bounding box center [875, 45] width 5 height 5
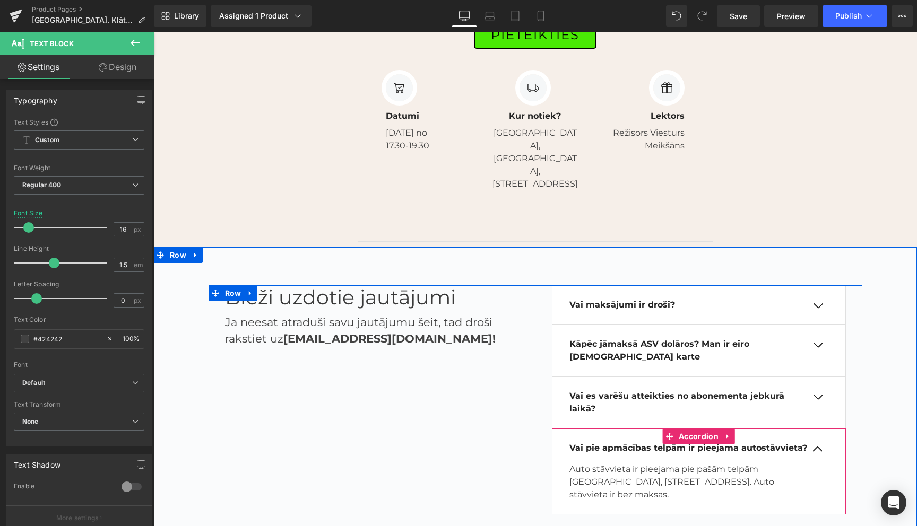
click at [815, 445] on button "button" at bounding box center [817, 449] width 21 height 9
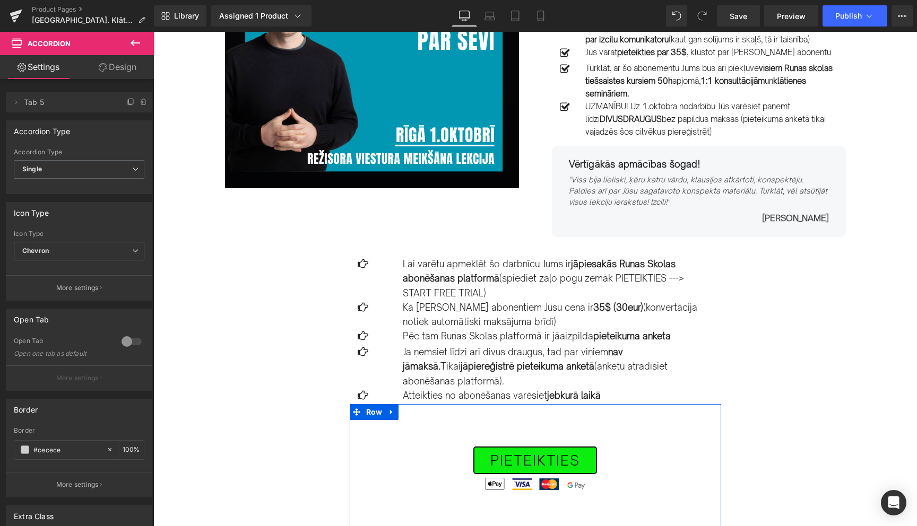
scroll to position [0, 0]
